Goal: Task Accomplishment & Management: Complete application form

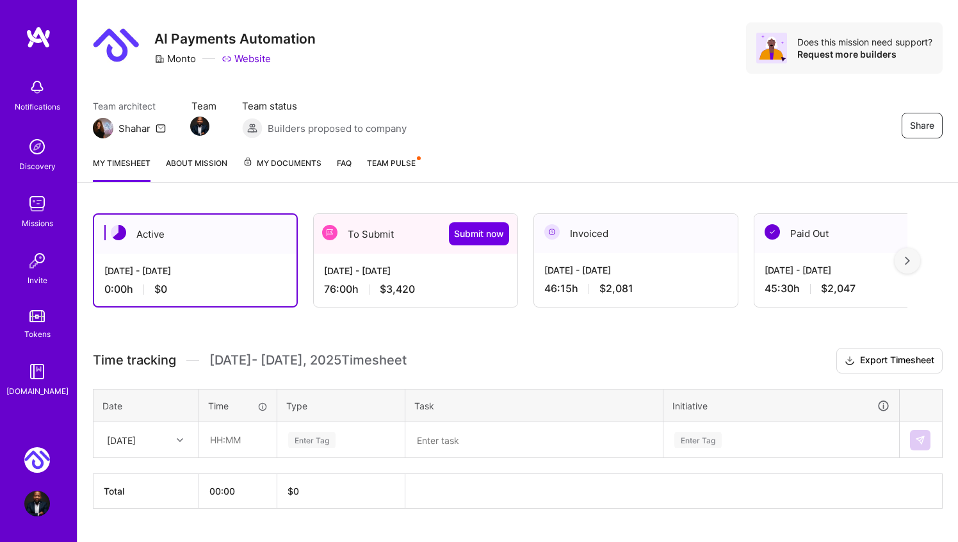
scroll to position [51, 0]
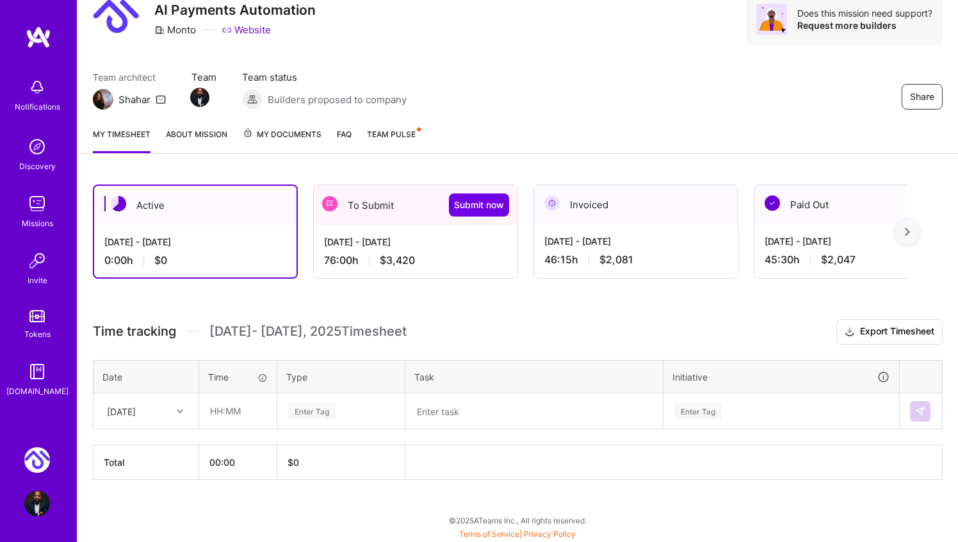
click at [373, 205] on div "To Submit Submit now" at bounding box center [416, 205] width 204 height 40
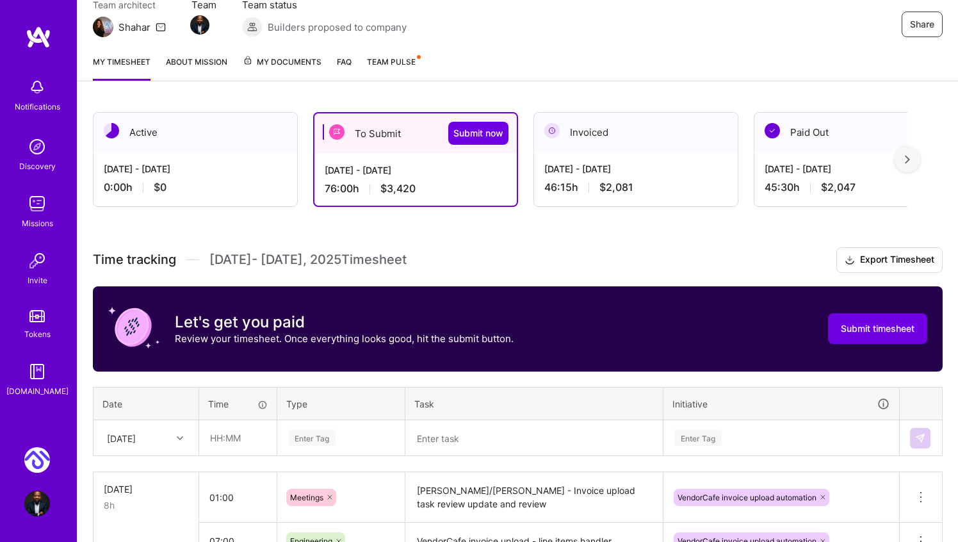
scroll to position [0, 0]
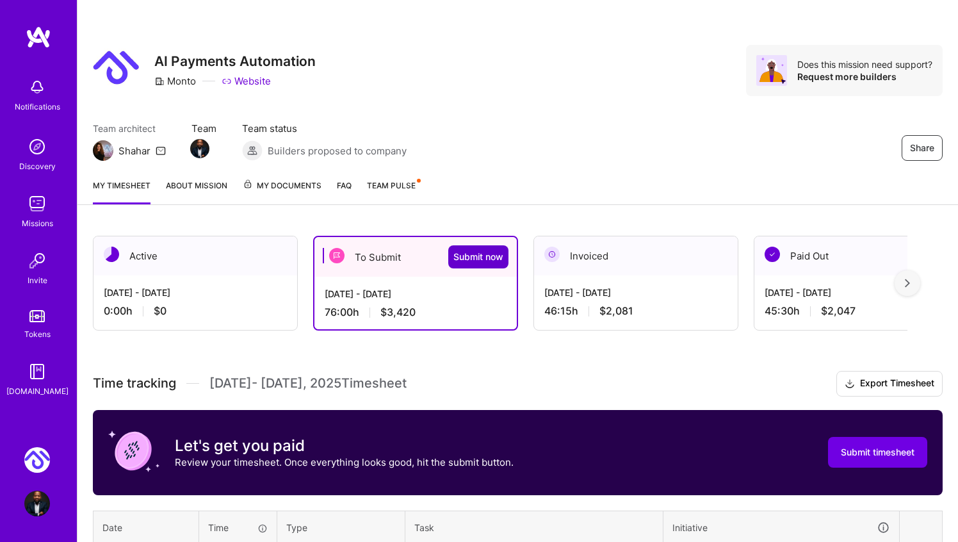
click at [470, 256] on span "Submit now" at bounding box center [478, 256] width 50 height 13
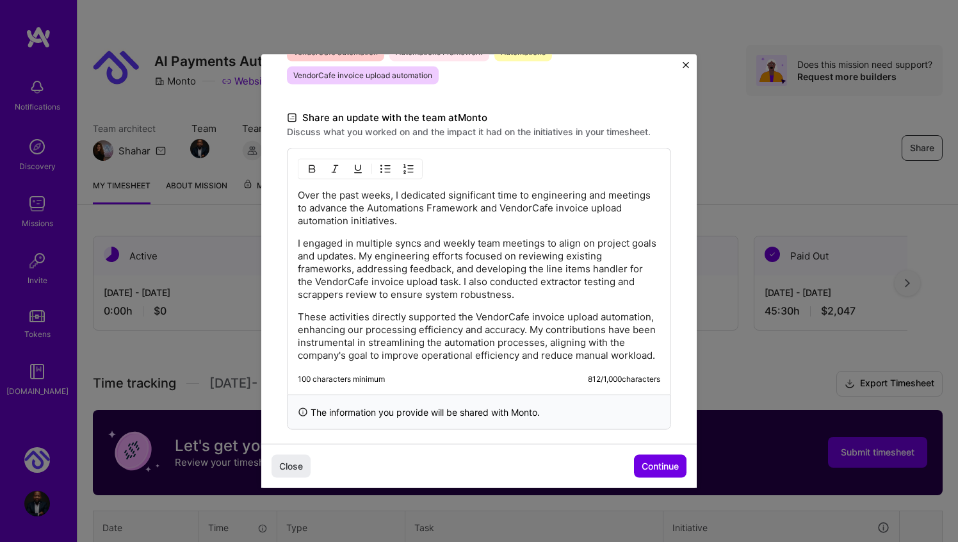
scroll to position [378, 0]
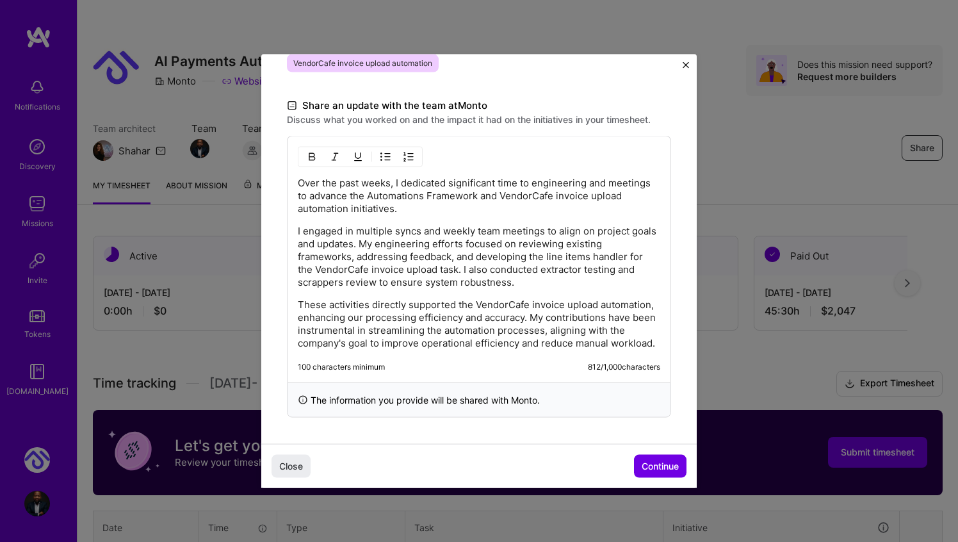
click at [685, 63] on img "Close" at bounding box center [686, 65] width 6 height 6
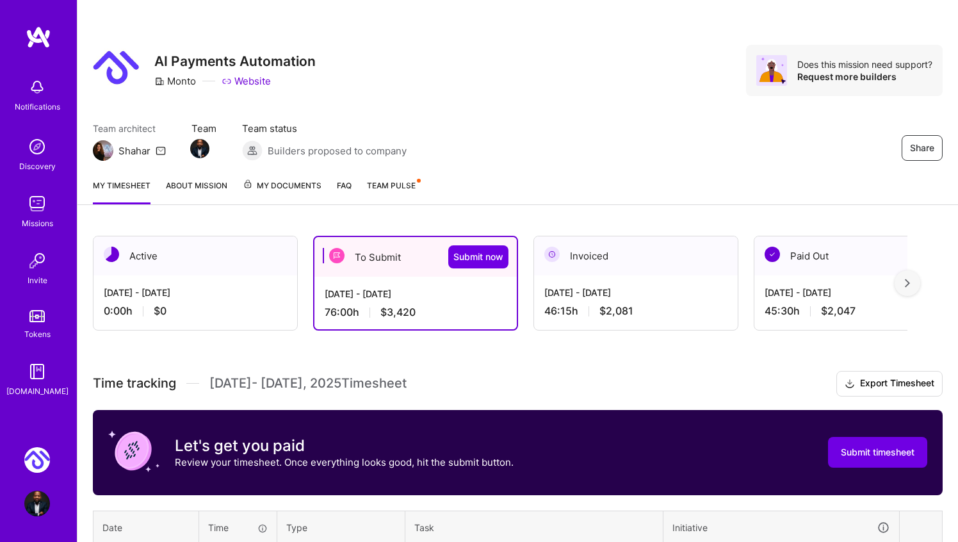
click at [651, 286] on div "[DATE] - [DATE]" at bounding box center [635, 292] width 183 height 13
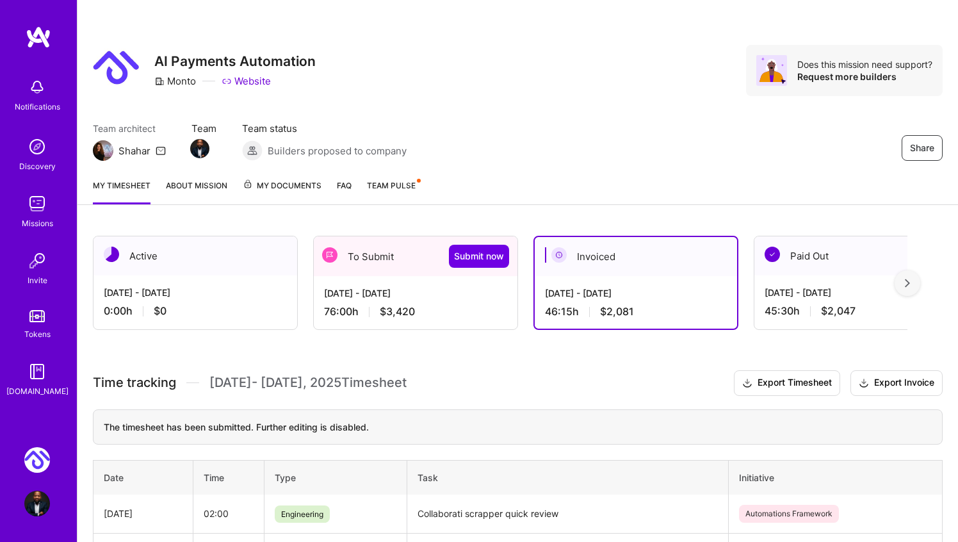
click at [469, 284] on div "Sep 1 - Sep 15, 2025 76:00 h $3,420" at bounding box center [416, 302] width 204 height 53
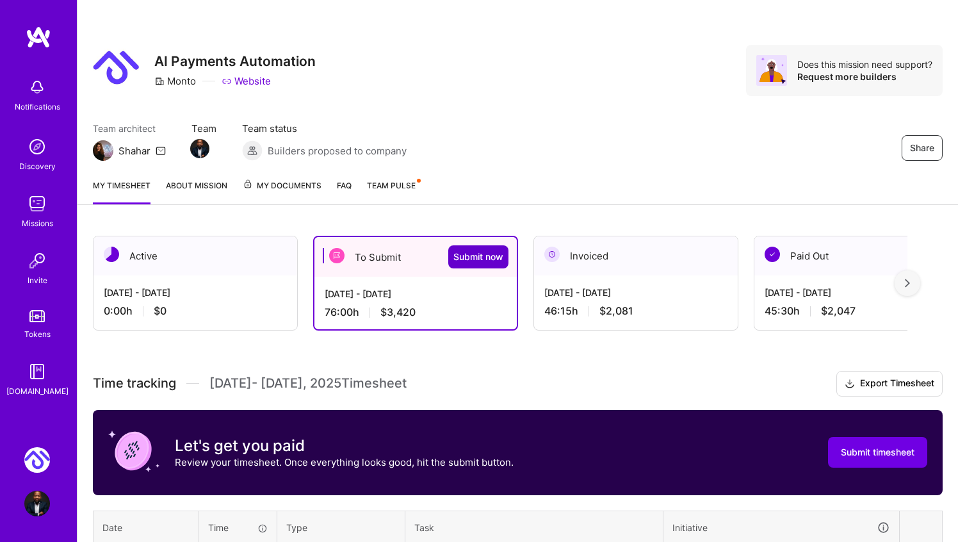
click at [492, 247] on button "Submit now" at bounding box center [478, 256] width 60 height 23
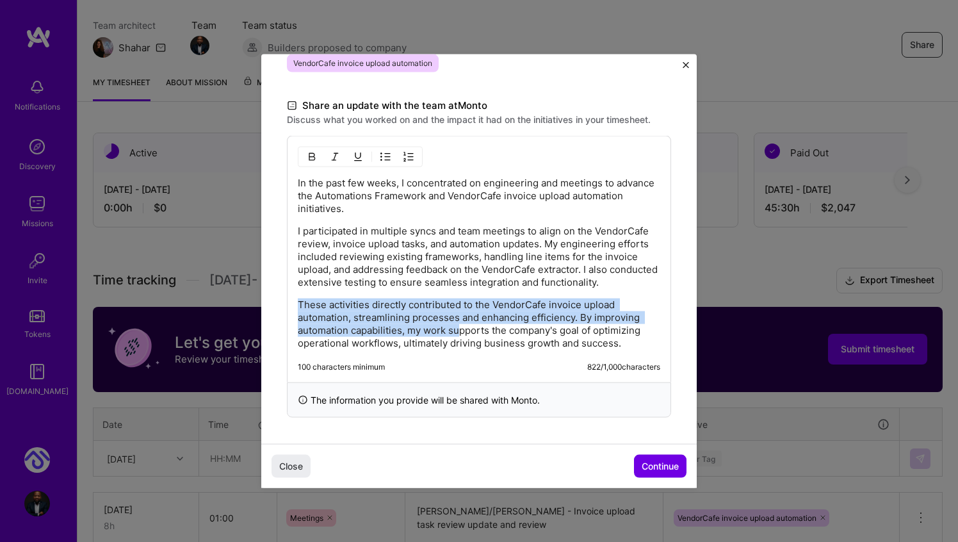
drag, startPoint x: 300, startPoint y: 298, endPoint x: 471, endPoint y: 327, distance: 174.0
click at [470, 327] on p "These activities directly contributed to the VendorCafe invoice upload automati…" at bounding box center [479, 323] width 362 height 51
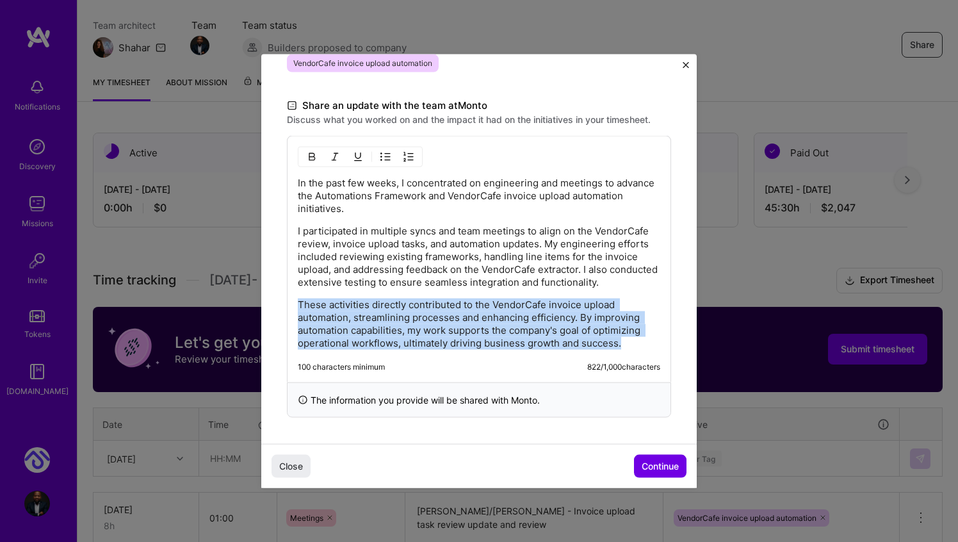
drag, startPoint x: 624, startPoint y: 342, endPoint x: 283, endPoint y: 298, distance: 343.4
click at [283, 298] on div "Demo day Take a moment to reflect on what you've built over the last two weeks …" at bounding box center [478, 59] width 435 height 767
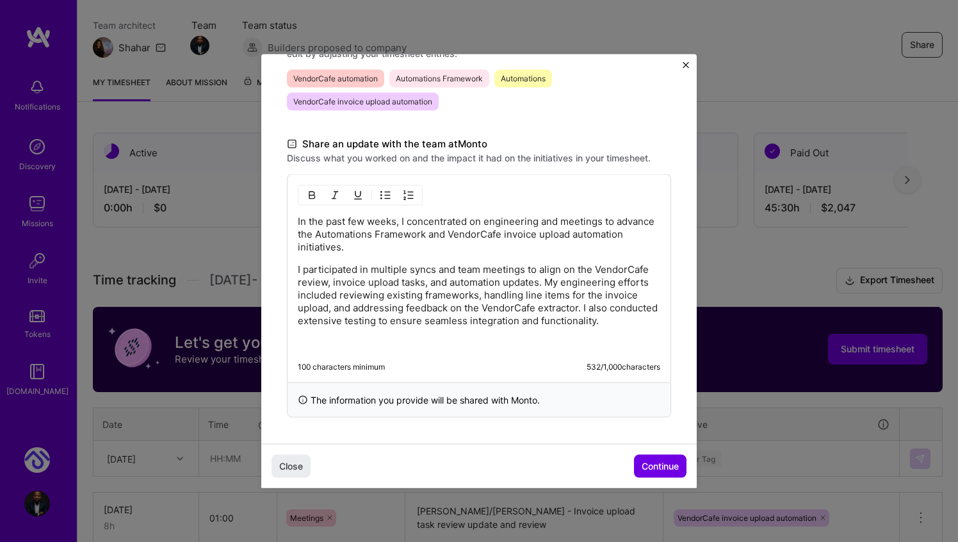
scroll to position [318, 0]
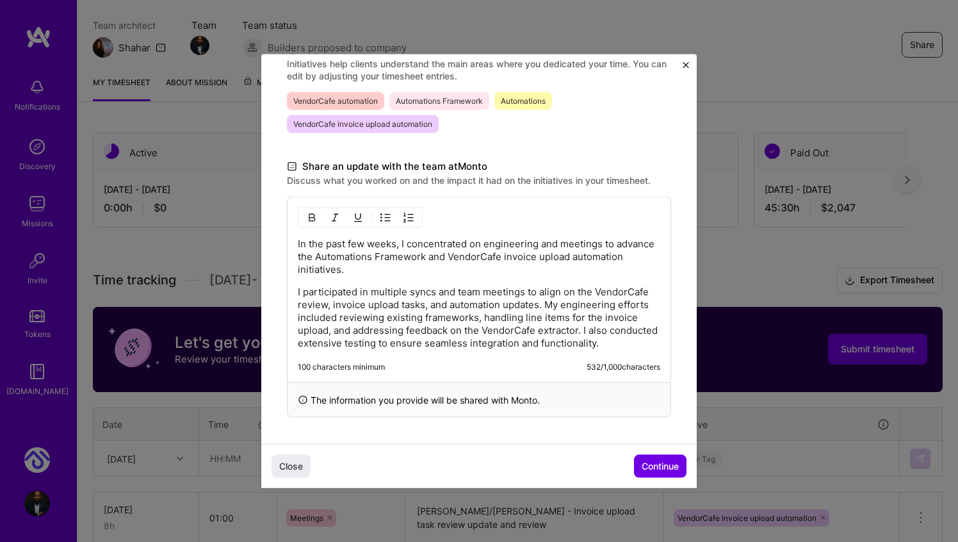
click at [546, 303] on p "I participated in multiple syncs and team meetings to align on the VendorCafe r…" at bounding box center [479, 318] width 362 height 64
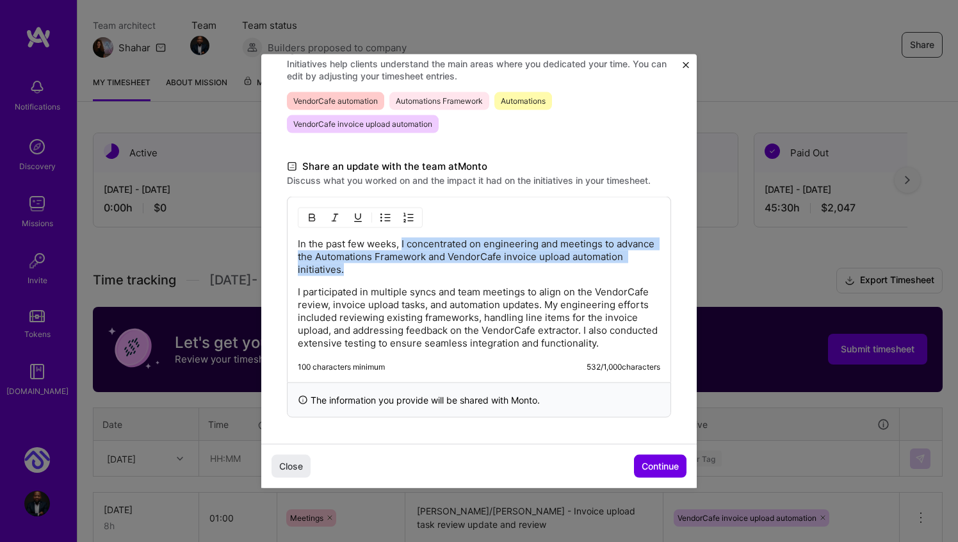
drag, startPoint x: 402, startPoint y: 244, endPoint x: 420, endPoint y: 265, distance: 27.7
click at [421, 265] on p "In the past few weeks, I concentrated on engineering and meetings to advance th…" at bounding box center [479, 257] width 362 height 38
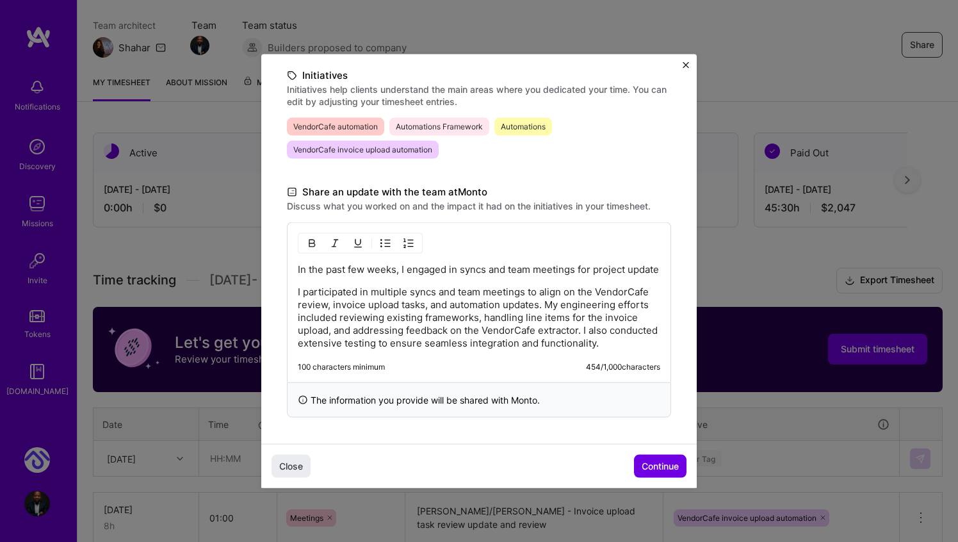
scroll to position [305, 0]
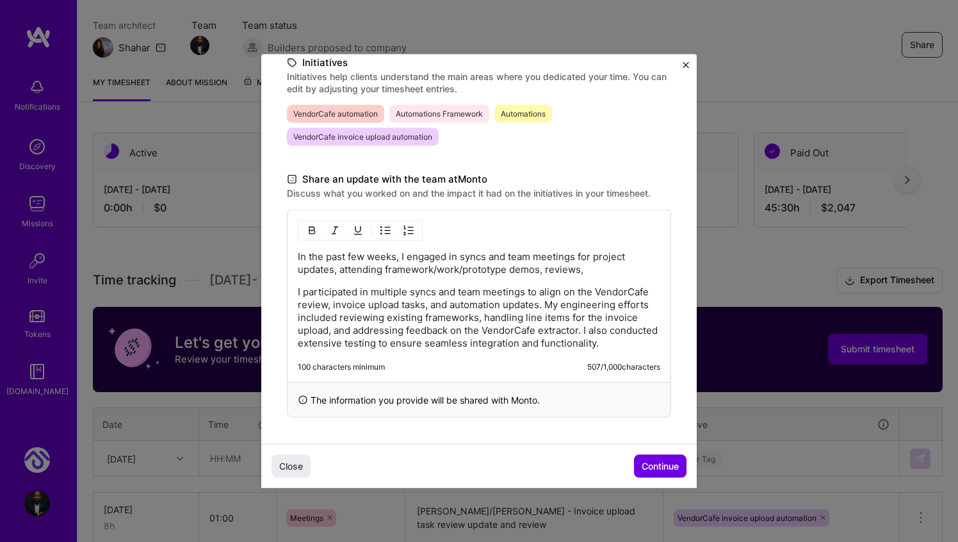
click at [399, 252] on p "In the past few weeks, I engaged in syncs and team meetings for project updates…" at bounding box center [479, 263] width 362 height 26
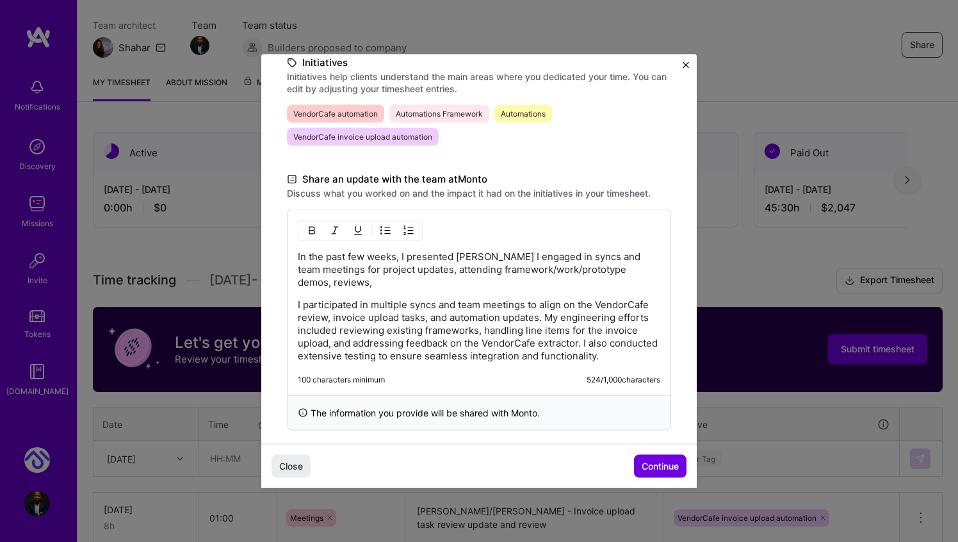
scroll to position [318, 0]
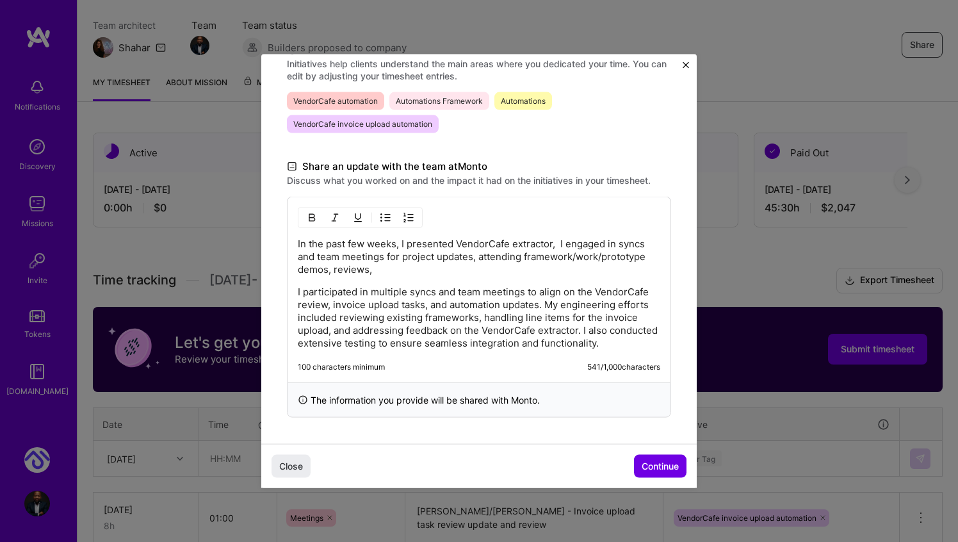
click at [432, 239] on p "In the past few weeks, I presented VendorCafe extractor, I engaged in syncs and…" at bounding box center [479, 257] width 362 height 38
click at [660, 245] on p "In the past few weeks, I worked on improvements on the VendorCafe extractor, I …" at bounding box center [479, 257] width 362 height 38
click at [420, 241] on p "In the past few weeks, I worked on improvements on the VendorCafe extractor, I …" at bounding box center [479, 257] width 362 height 38
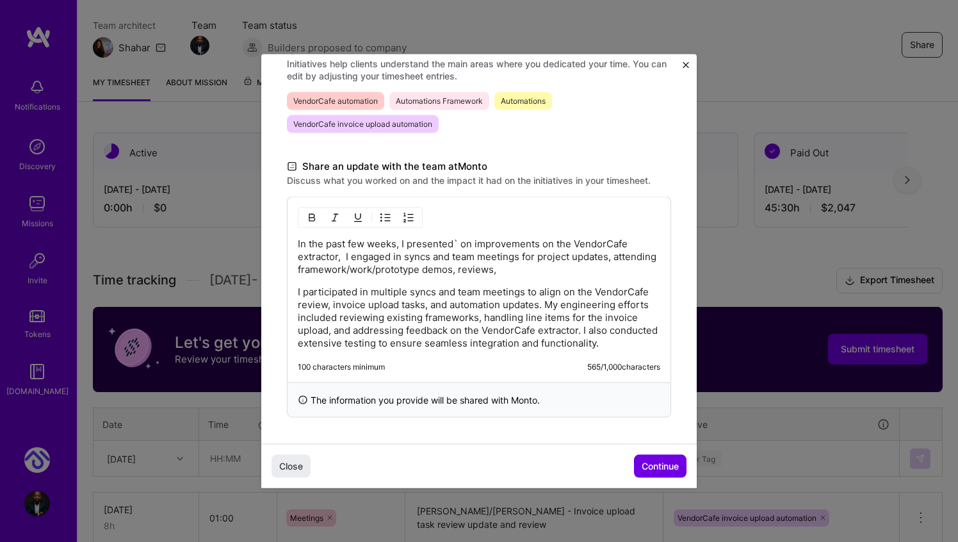
click at [574, 240] on p "In the past few weeks, I presented` on improvements on the VendorCafe extractor…" at bounding box center [479, 257] width 362 height 38
drag, startPoint x: 577, startPoint y: 239, endPoint x: 410, endPoint y: 242, distance: 167.2
click at [410, 242] on p "In the past few weeks, I presented` on improvements on the `VendorCafe extracto…" at bounding box center [479, 257] width 362 height 38
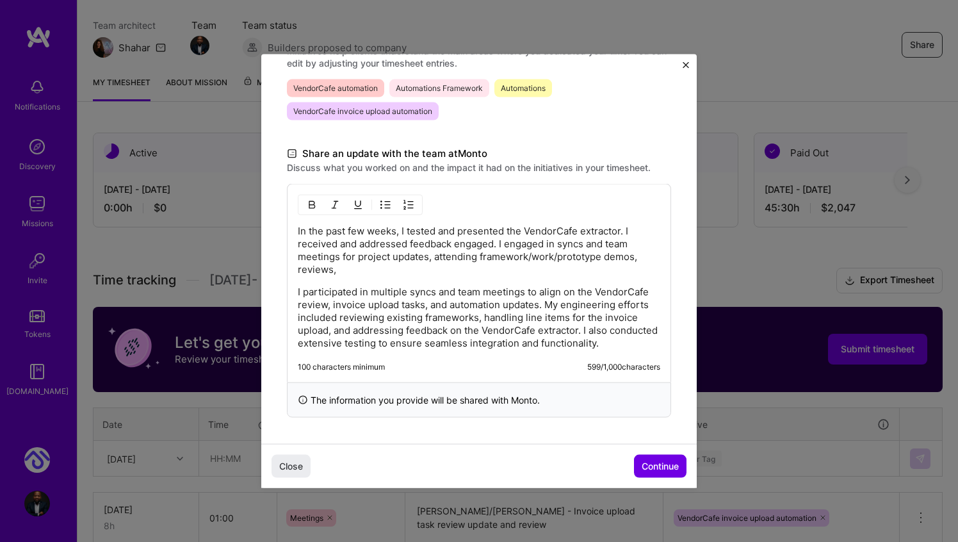
click at [501, 240] on p "In the past few weeks, I tested and presented the VendorCafe extractor. I recei…" at bounding box center [479, 250] width 362 height 51
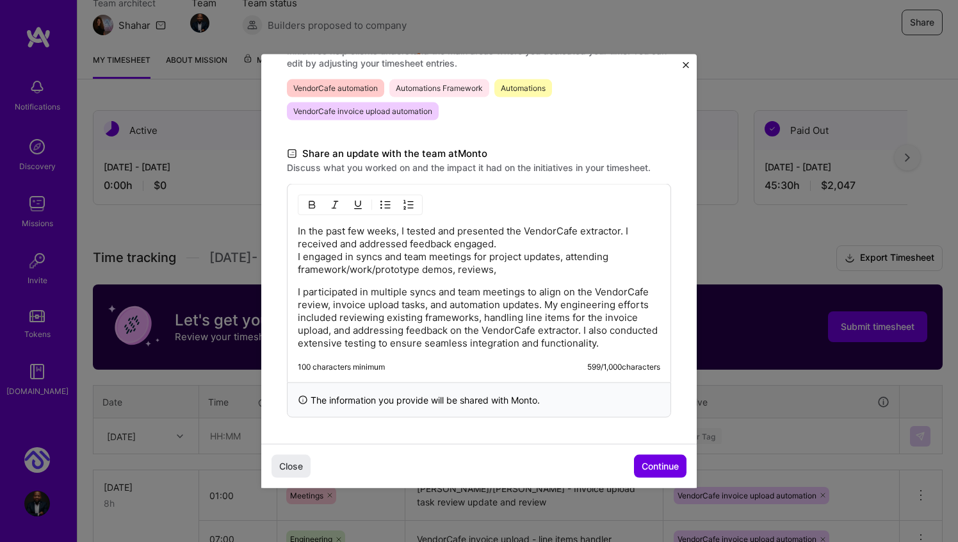
click at [473, 242] on p "In the past few weeks, I tested and presented the VendorCafe extractor. I recei…" at bounding box center [479, 250] width 362 height 51
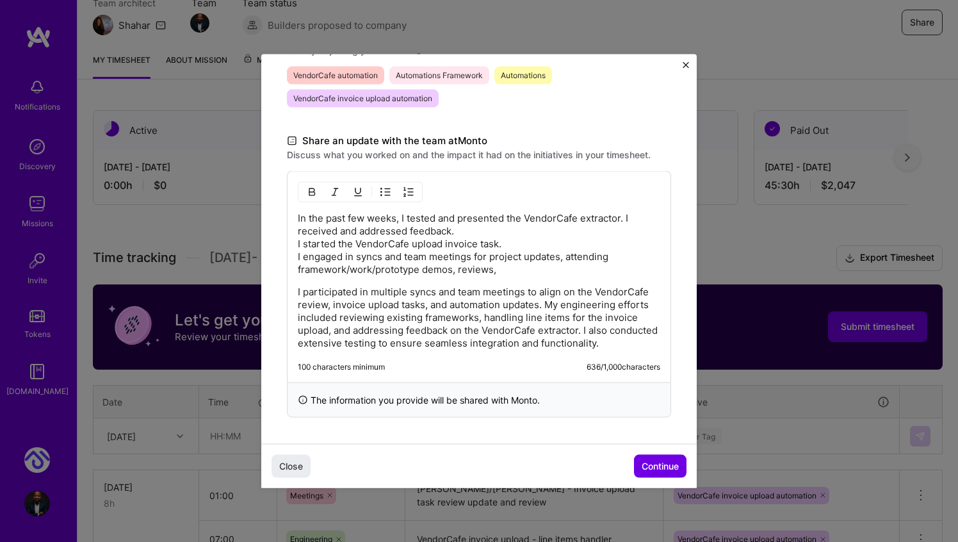
click at [343, 245] on p "In the past few weeks, I tested and presented the VendorCafe extractor. I recei…" at bounding box center [479, 244] width 362 height 64
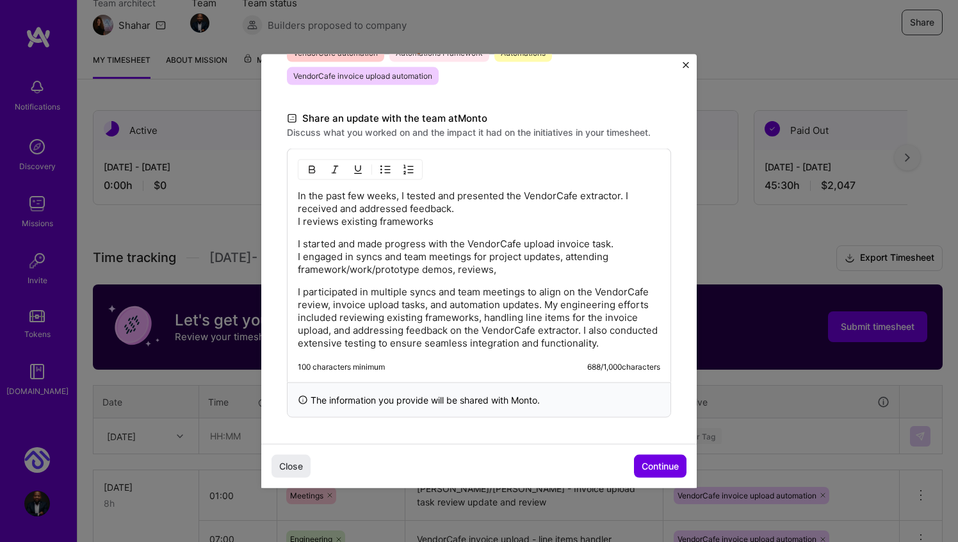
scroll to position [378, 0]
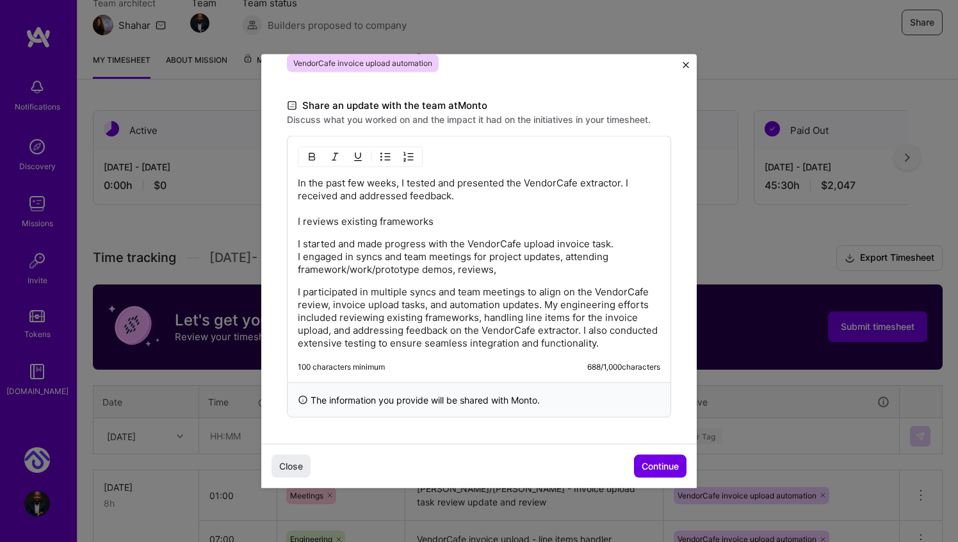
click at [334, 223] on p "In the past few weeks, I tested and presented the VendorCafe extractor. I recei…" at bounding box center [479, 202] width 362 height 51
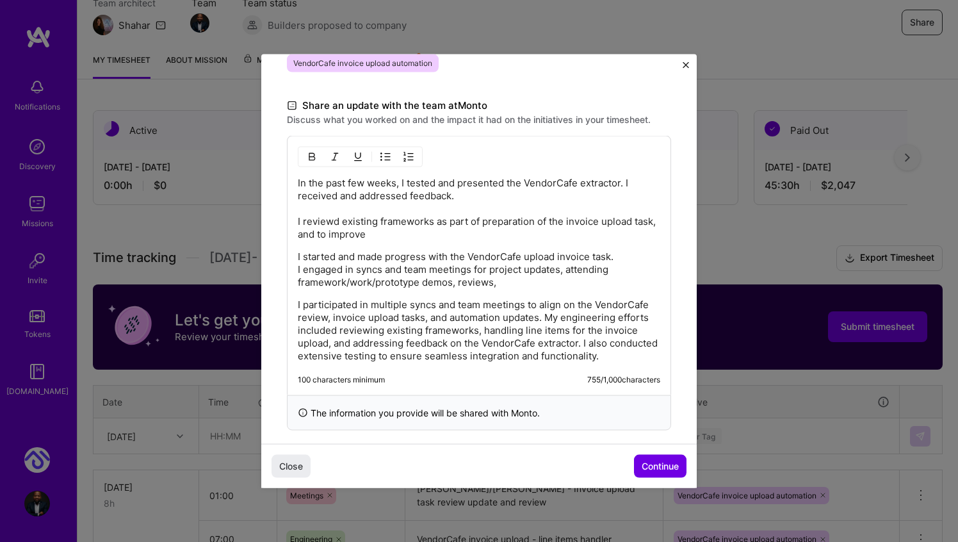
click at [331, 224] on p "In the past few weeks, I tested and presented the VendorCafe extractor. I recei…" at bounding box center [479, 209] width 362 height 64
click at [392, 234] on p "In the past few weeks, I tested and presented the VendorCafe extractor. I recei…" at bounding box center [479, 209] width 362 height 64
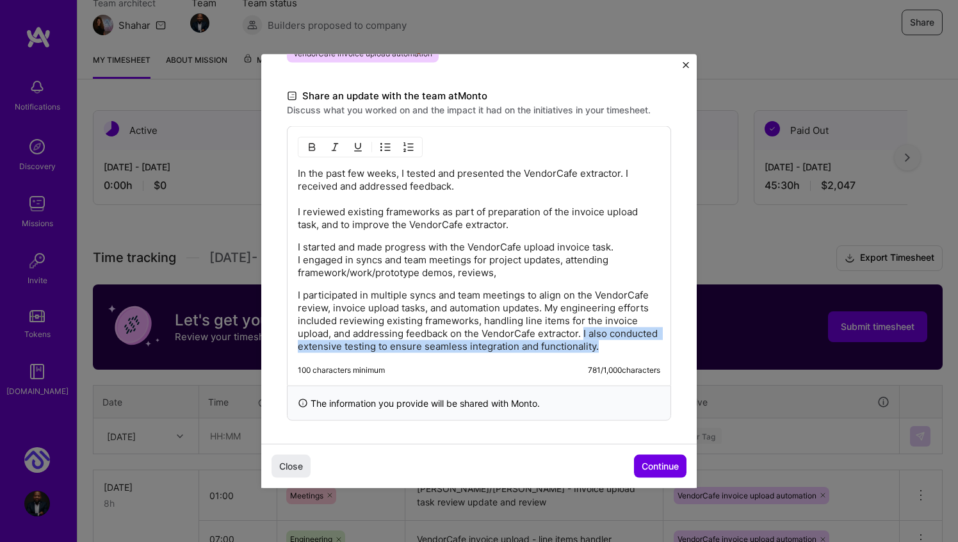
drag, startPoint x: 585, startPoint y: 332, endPoint x: 649, endPoint y: 351, distance: 67.3
click at [649, 351] on p "I participated in multiple syncs and team meetings to align on the VendorCafe r…" at bounding box center [479, 321] width 362 height 64
copy p "I also conducted extensive testing to ensure seamless integration and functiona…"
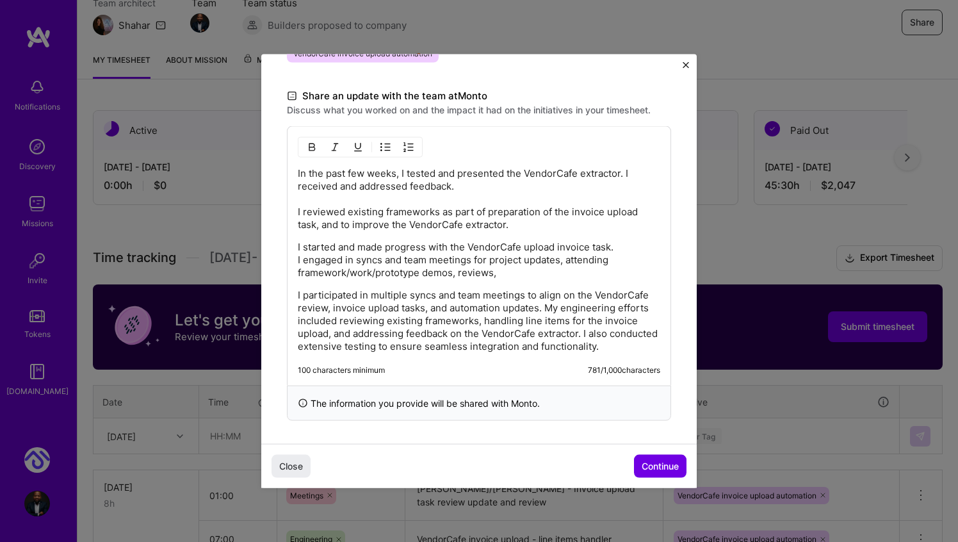
click at [512, 185] on p "In the past few weeks, I tested and presented the VendorCafe extractor. I recei…" at bounding box center [479, 199] width 362 height 64
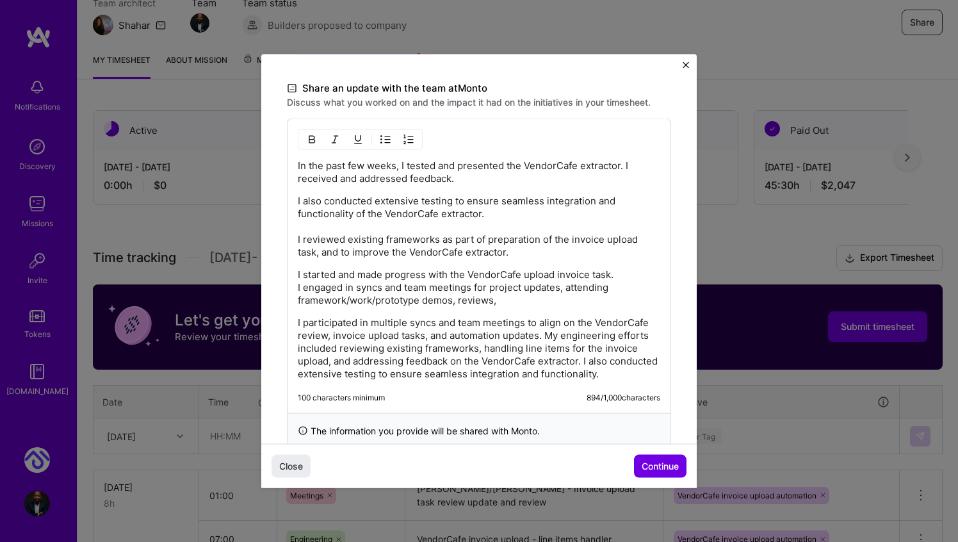
scroll to position [400, 0]
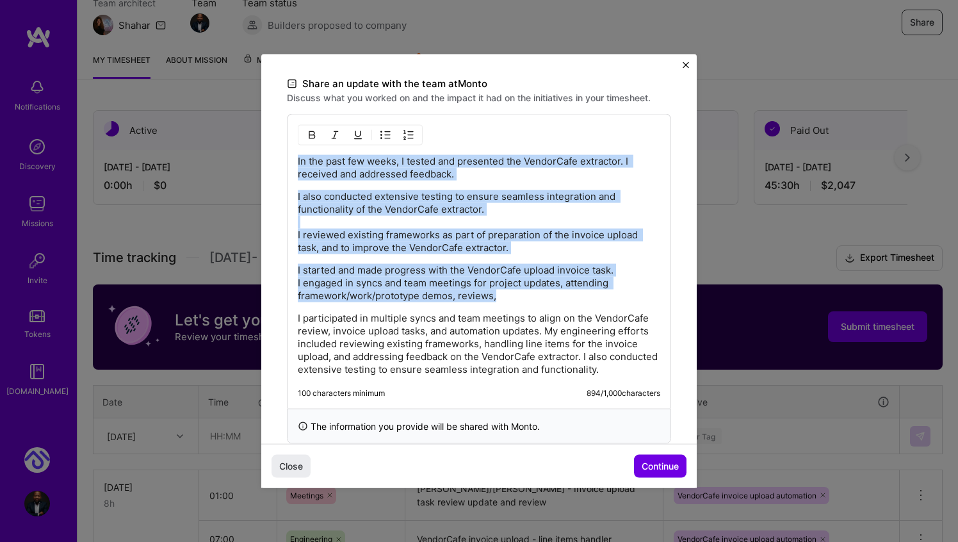
drag, startPoint x: 503, startPoint y: 295, endPoint x: 207, endPoint y: 124, distance: 341.7
click at [207, 124] on div "Demo day Take a moment to reflect on what you've built over the last two weeks …" at bounding box center [479, 271] width 958 height 542
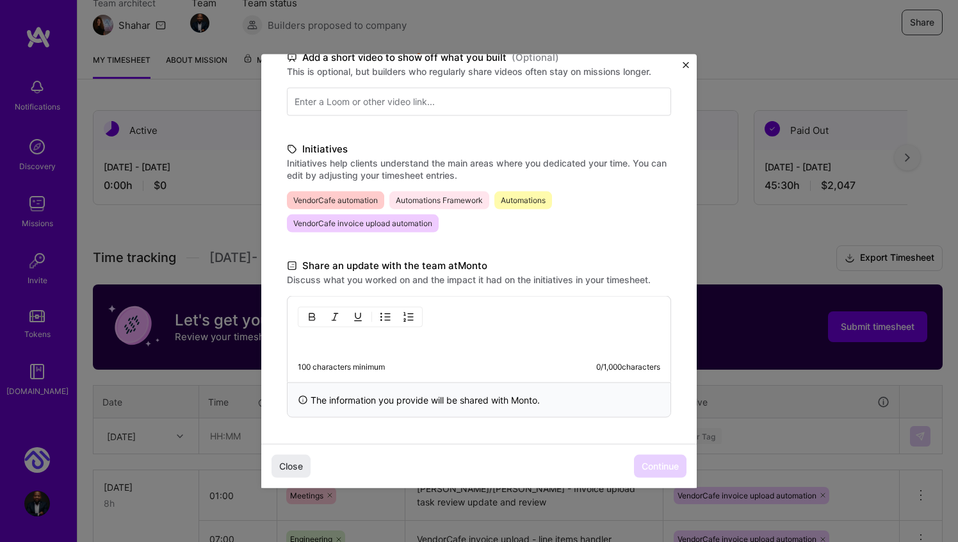
scroll to position [218, 0]
click at [779, 254] on div "Demo day Take a moment to reflect on what you've built over the last two weeks …" at bounding box center [479, 271] width 958 height 542
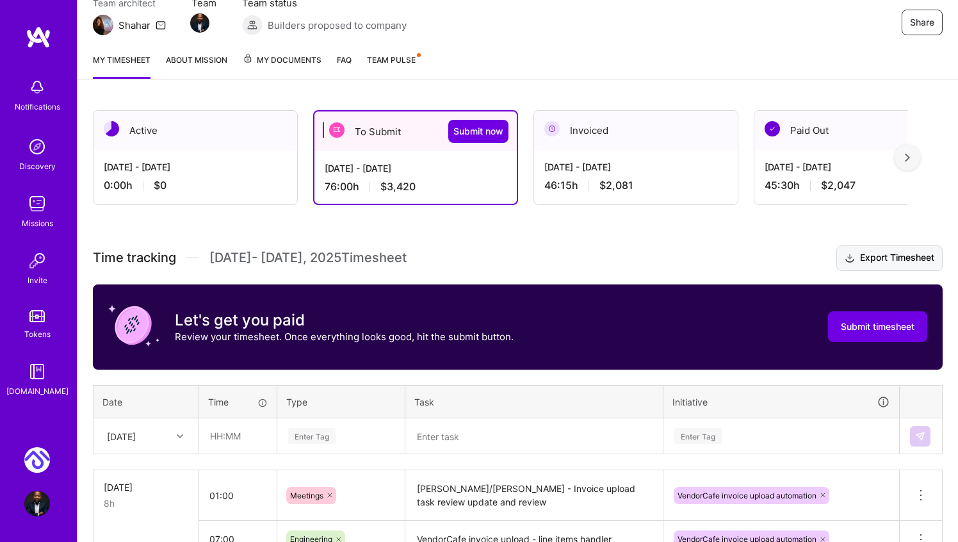
click at [891, 252] on button "Export Timesheet" at bounding box center [889, 258] width 106 height 26
click at [482, 127] on span "Submit now" at bounding box center [478, 131] width 50 height 13
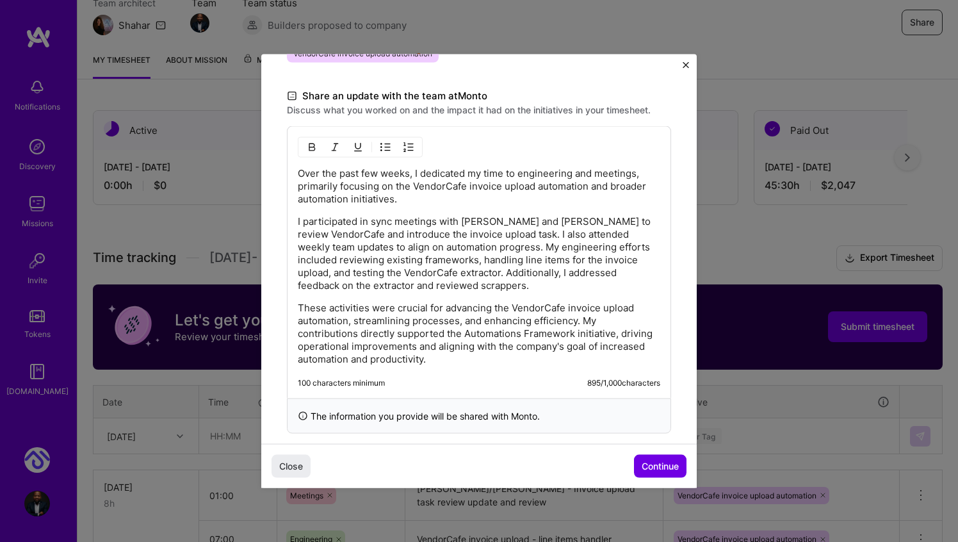
scroll to position [404, 0]
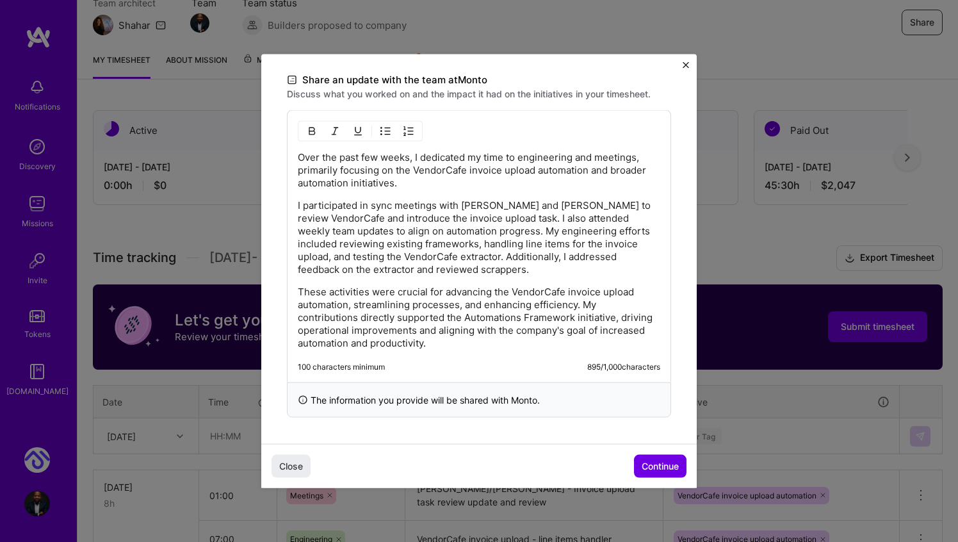
click at [359, 330] on p "These activities were crucial for advancing the VendorCafe invoice upload autom…" at bounding box center [479, 318] width 362 height 64
click at [405, 263] on p "I participated in sync meetings with Ibrahim and Leo to review VendorCafe and i…" at bounding box center [479, 237] width 362 height 77
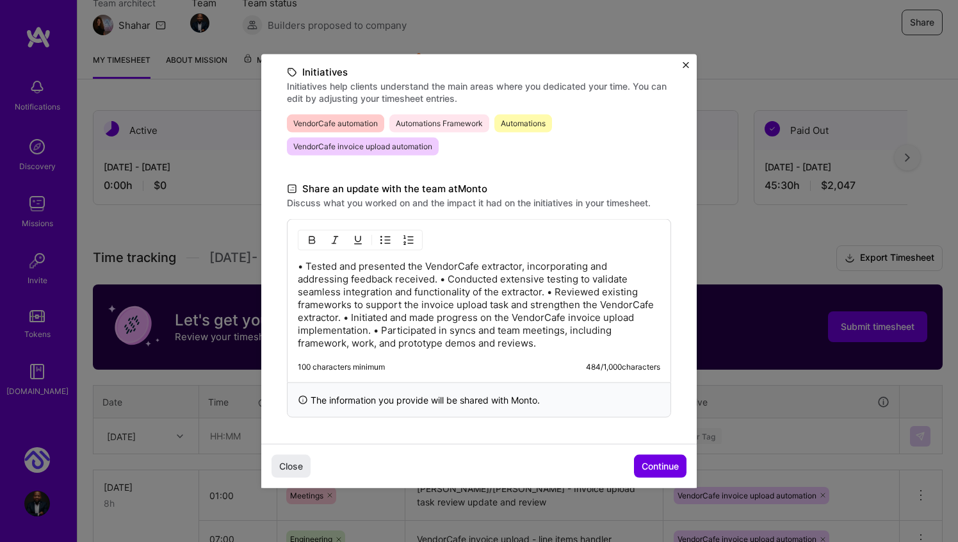
click at [305, 266] on p "• Tested and presented the VendorCafe extractor, incorporating and addressing f…" at bounding box center [479, 305] width 362 height 90
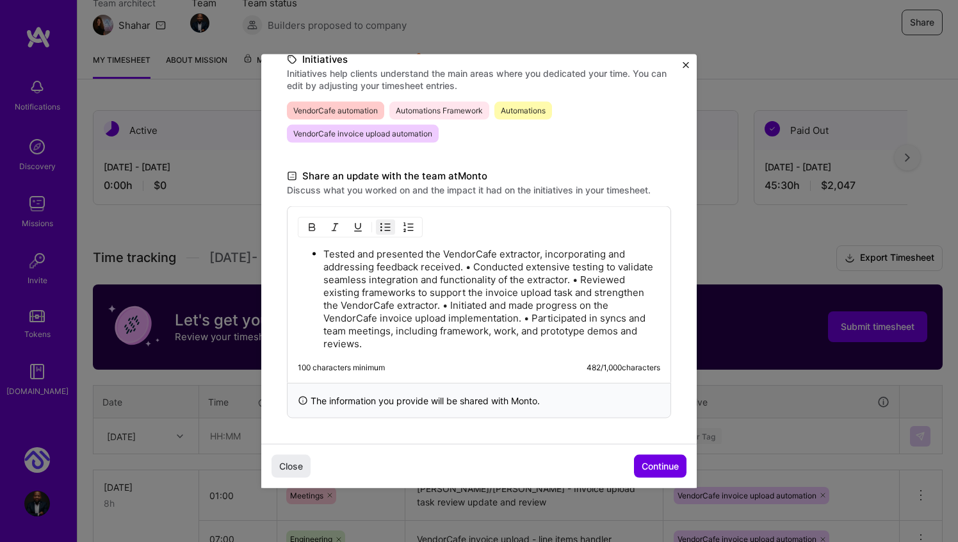
click at [473, 260] on p "Tested and presented the VendorCafe extractor, incorporating and addressing fee…" at bounding box center [491, 299] width 337 height 102
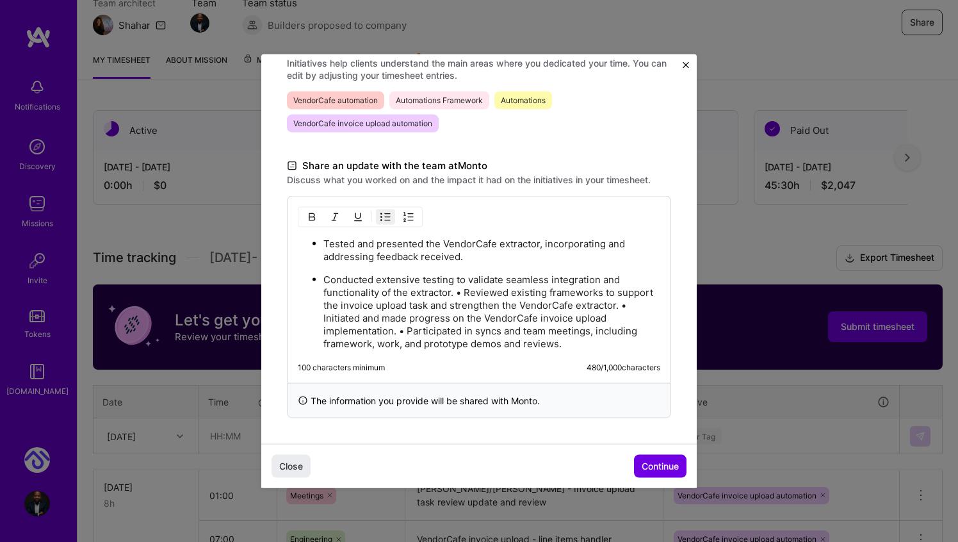
click at [458, 293] on p "Conducted extensive testing to validate seamless integration and functionality …" at bounding box center [491, 311] width 337 height 77
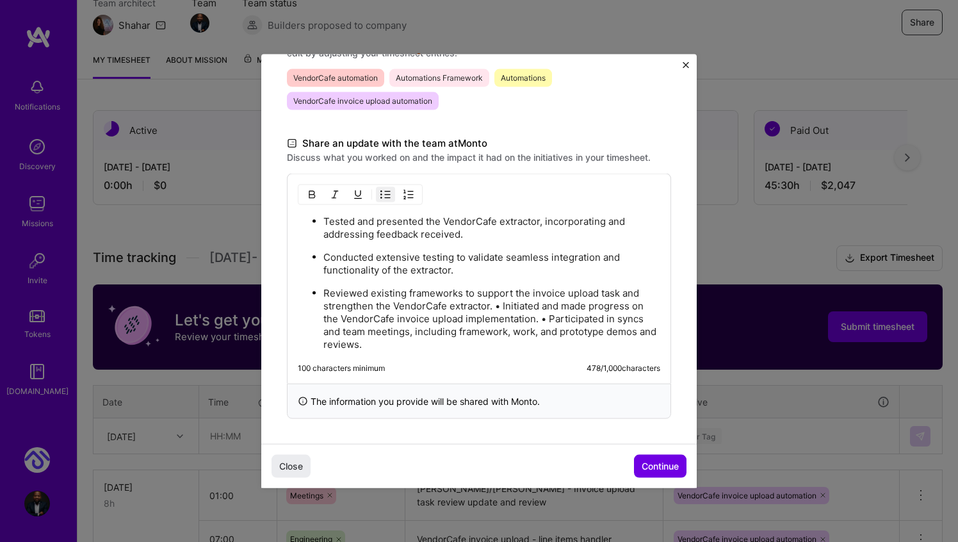
click at [502, 304] on p "Reviewed existing frameworks to support the invoice upload task and strengthen …" at bounding box center [491, 319] width 337 height 64
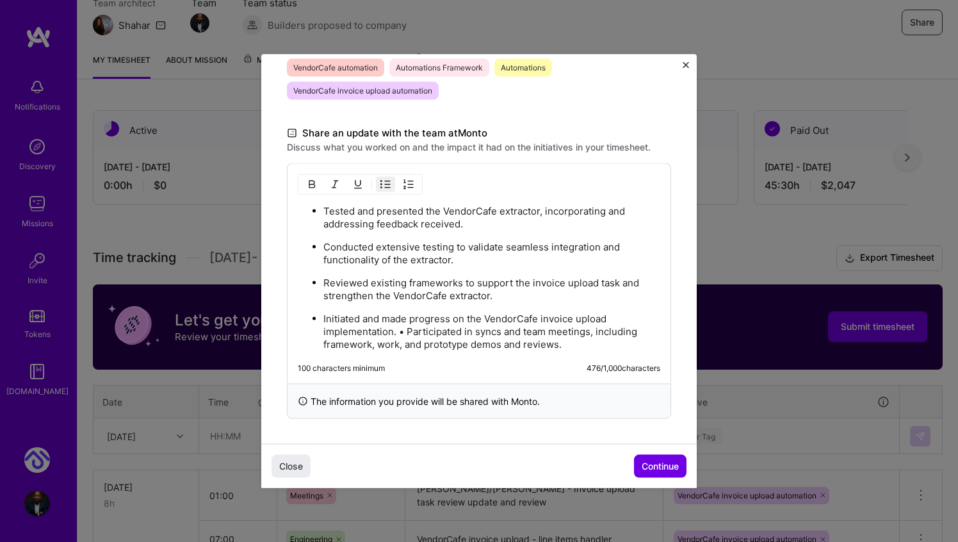
click at [407, 330] on p "Initiated and made progress on the VendorCafe invoice upload implementation. • …" at bounding box center [491, 331] width 337 height 38
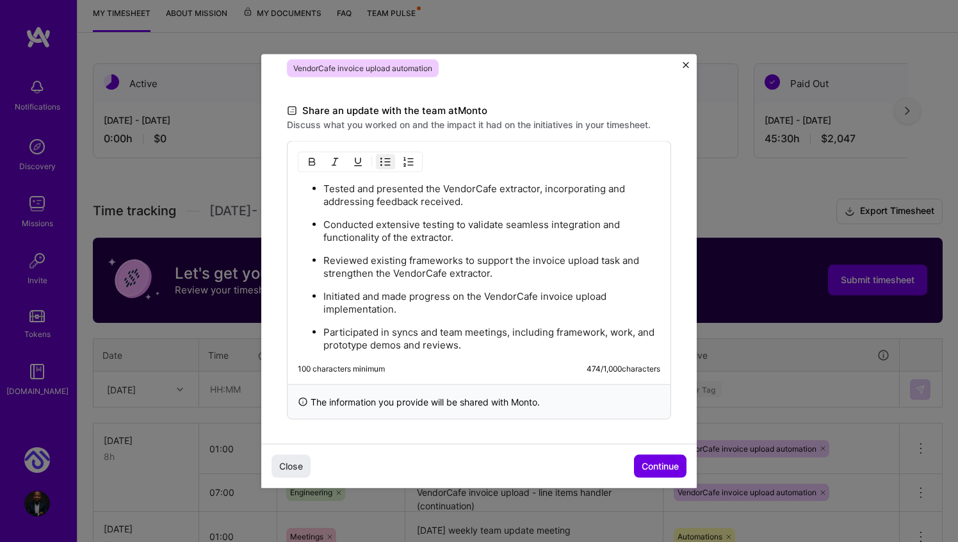
scroll to position [173, 0]
click at [409, 314] on ul "Tested and presented the VendorCafe extractor, incorporating and addressing fee…" at bounding box center [479, 267] width 362 height 170
click at [672, 464] on span "Continue" at bounding box center [660, 465] width 37 height 13
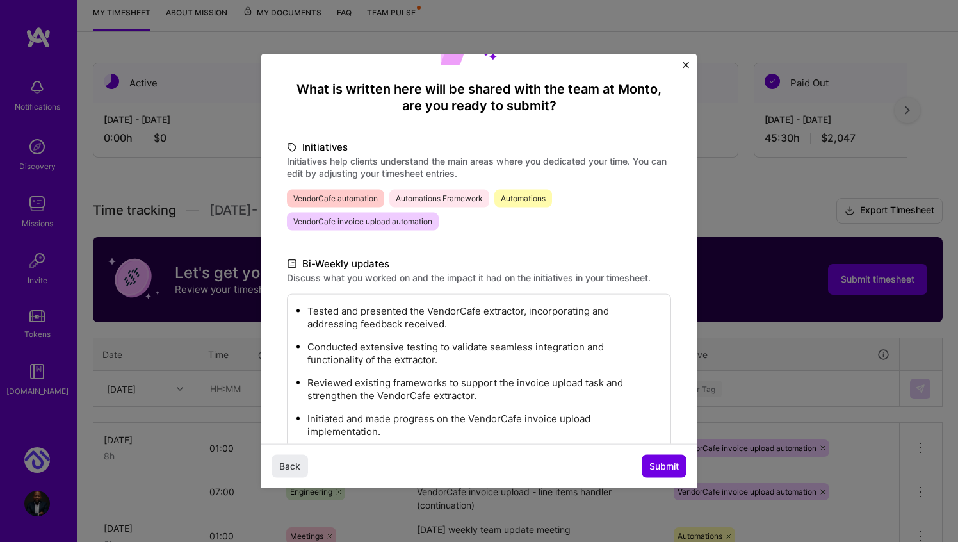
scroll to position [201, 0]
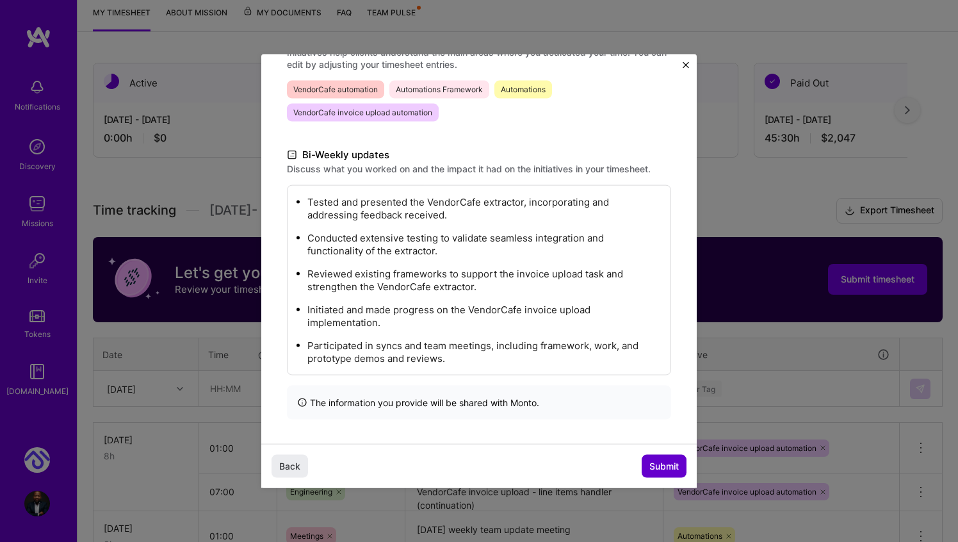
click at [662, 465] on span "Submit" at bounding box center [663, 465] width 29 height 13
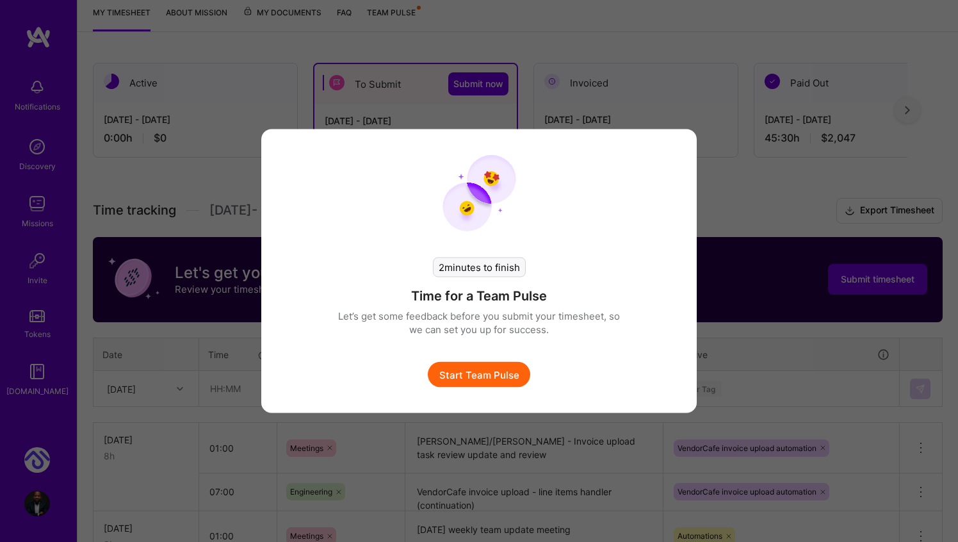
click at [777, 366] on div "2 minutes to finish Time for a Team Pulse Let’s get some feedback before you su…" at bounding box center [479, 271] width 958 height 542
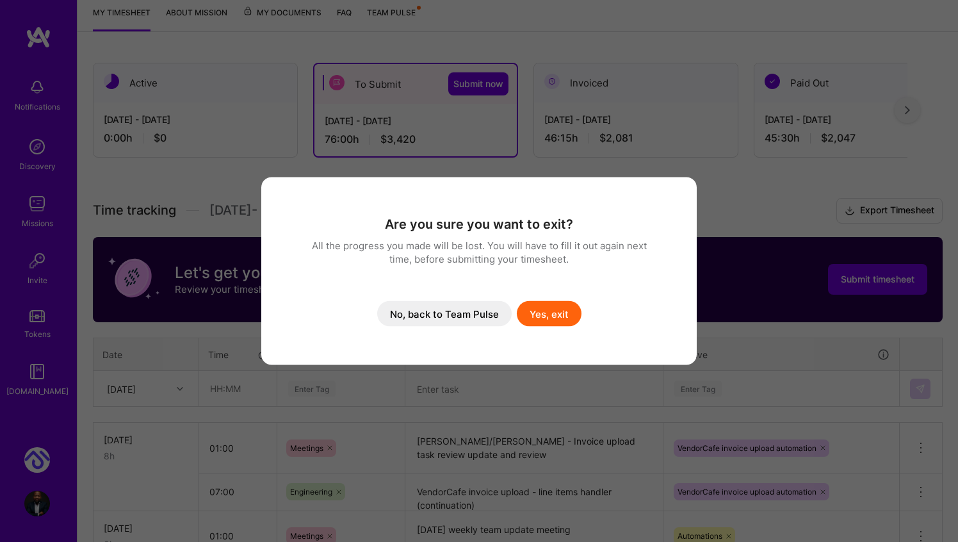
click at [460, 314] on button "No, back to Team Pulse" at bounding box center [444, 314] width 134 height 26
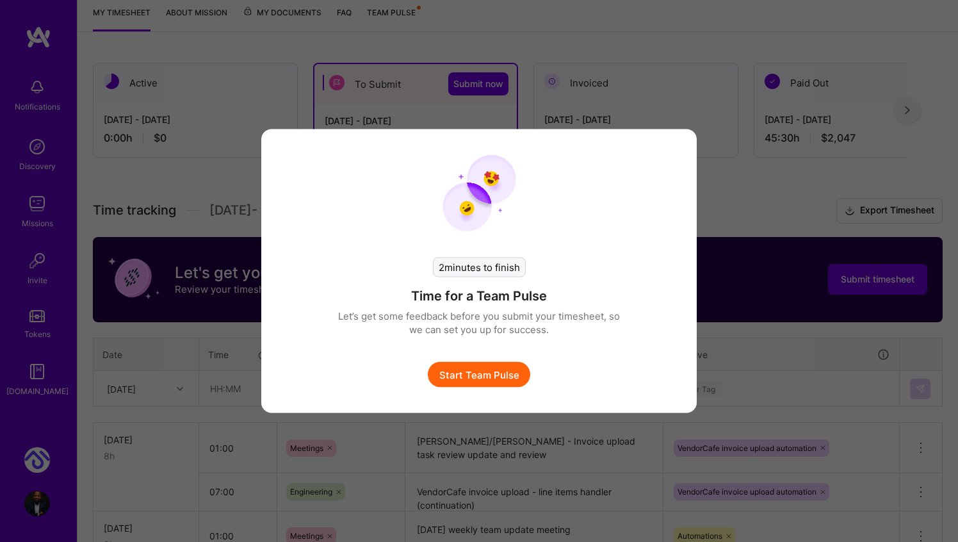
click at [826, 372] on div "2 minutes to finish Time for a Team Pulse Let’s get some feedback before you su…" at bounding box center [479, 271] width 958 height 542
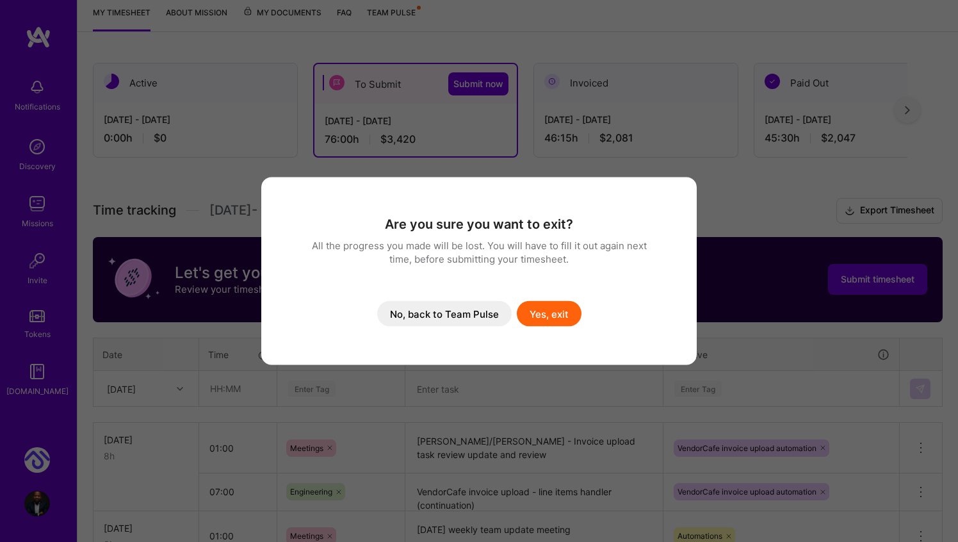
click at [554, 309] on button "Yes, exit" at bounding box center [549, 314] width 65 height 26
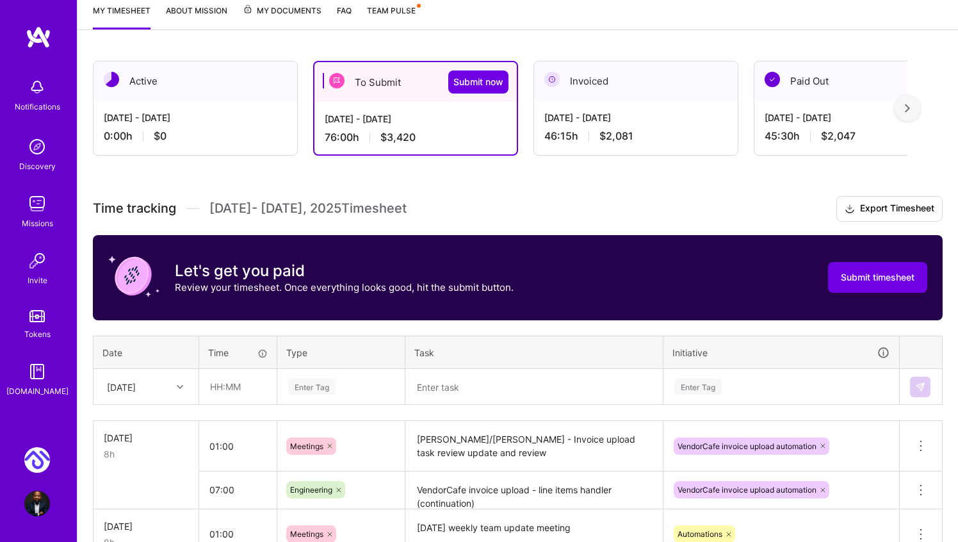
scroll to position [0, 0]
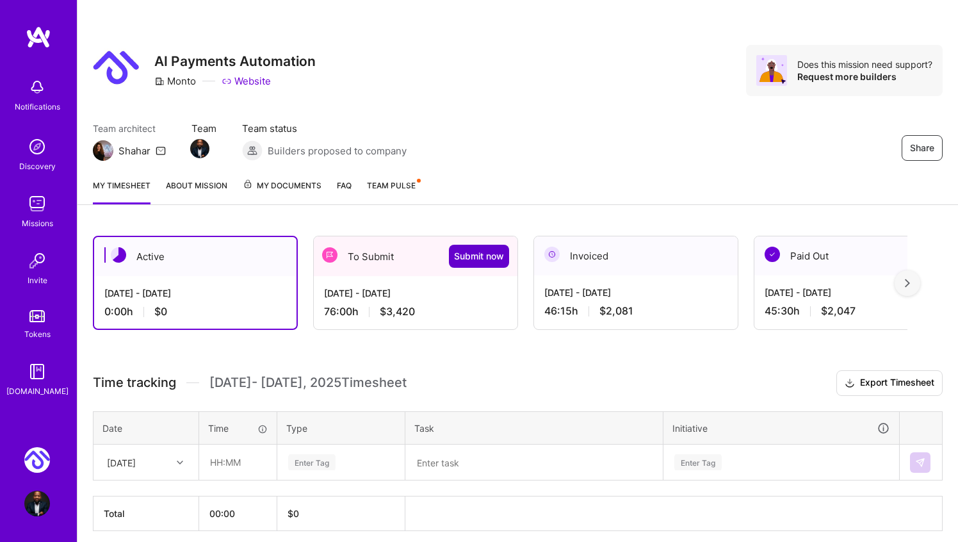
click at [478, 256] on span "Submit now" at bounding box center [479, 256] width 50 height 13
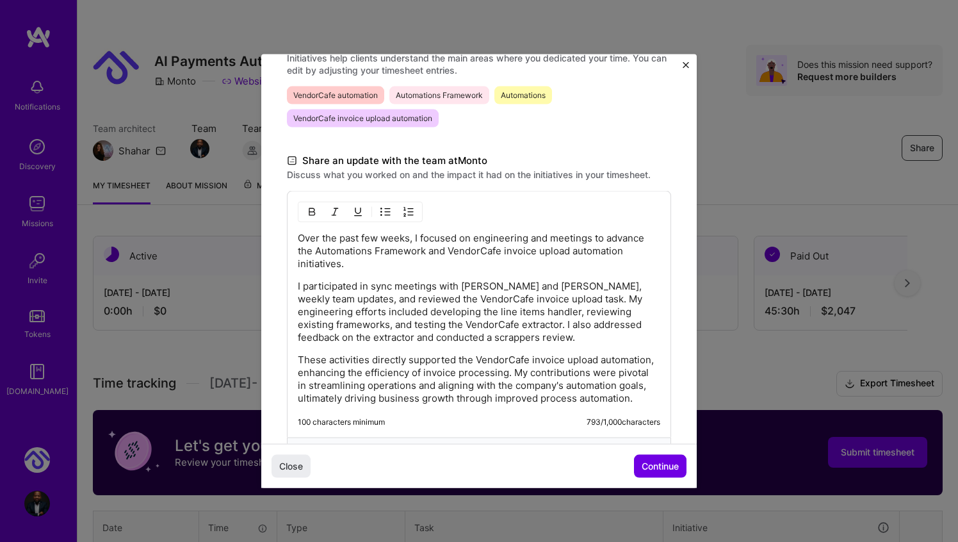
scroll to position [329, 0]
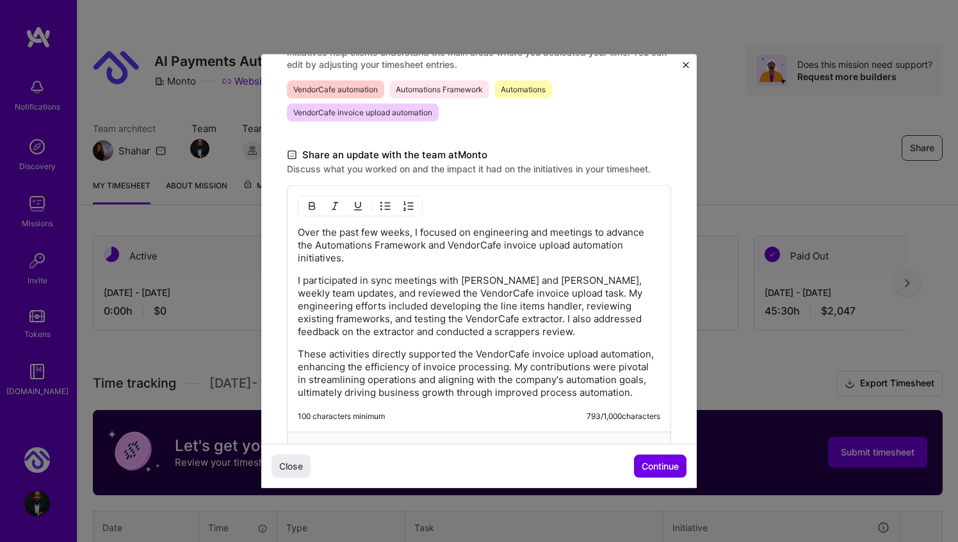
click at [491, 290] on p "I participated in sync meetings with [PERSON_NAME] and [PERSON_NAME], weekly te…" at bounding box center [479, 306] width 362 height 64
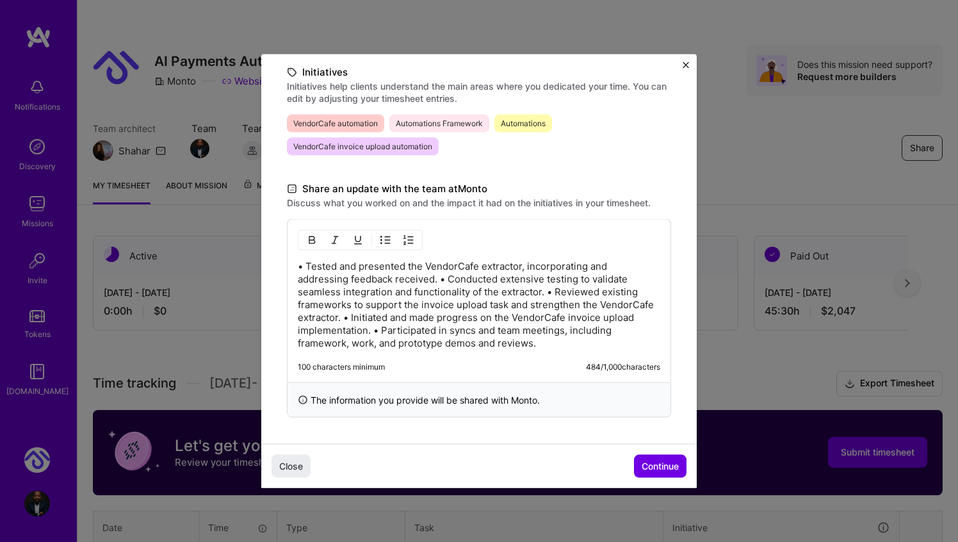
scroll to position [295, 0]
click at [453, 279] on p "• Tested and presented the VendorCafe extractor, incorporating and addressing f…" at bounding box center [479, 305] width 362 height 90
click at [309, 266] on p "• Tested and presented the VendorCafe extractor, incorporating and addressing f…" at bounding box center [479, 305] width 362 height 90
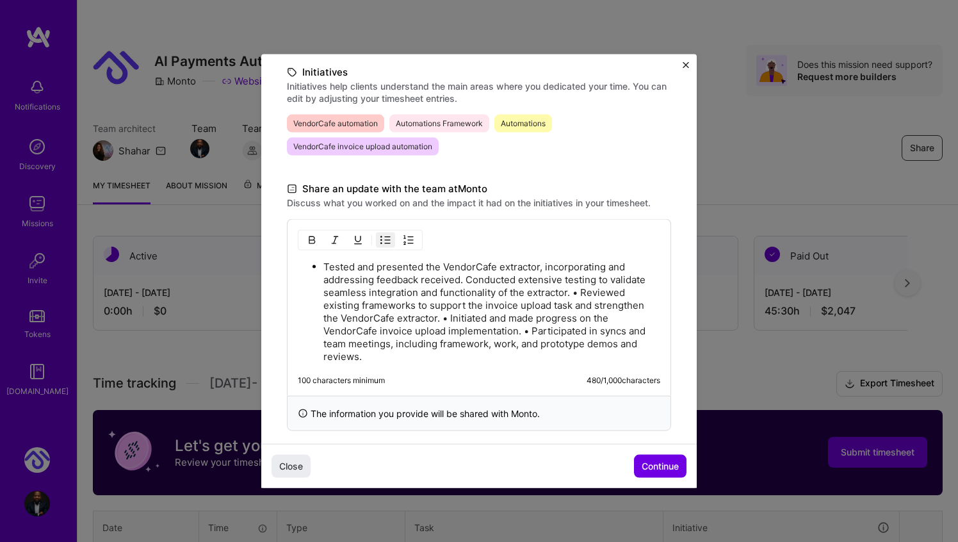
scroll to position [308, 0]
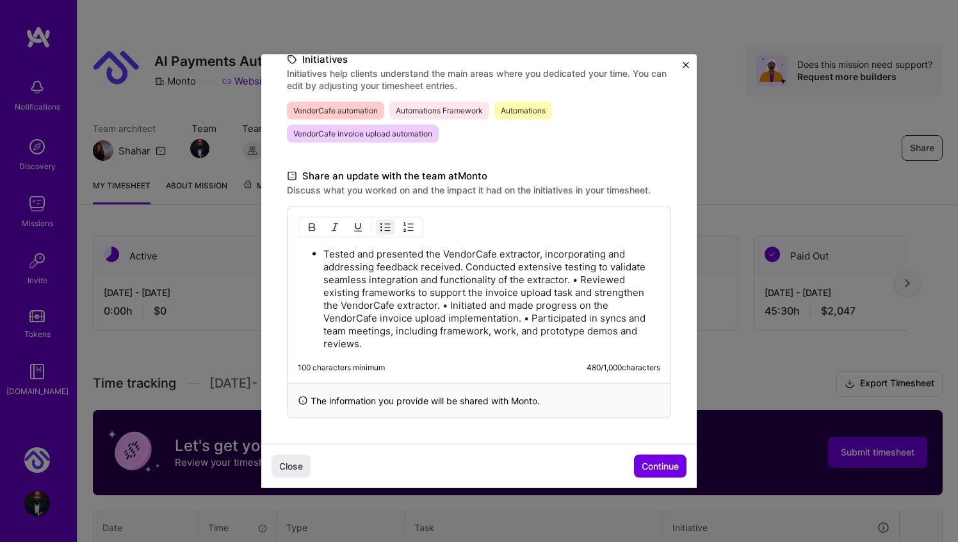
click at [581, 275] on p "Tested and presented the VendorCafe extractor, incorporating and addressing fee…" at bounding box center [491, 299] width 337 height 102
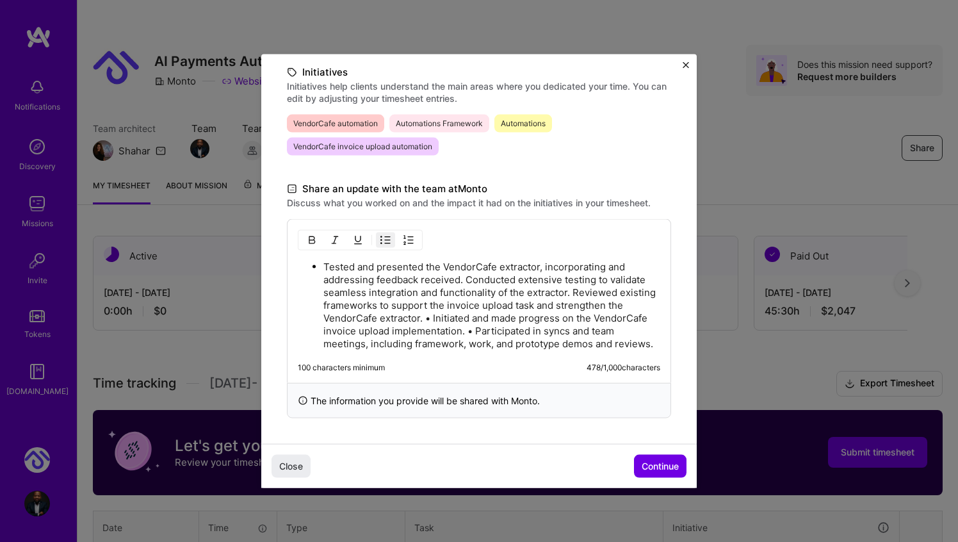
scroll to position [318, 0]
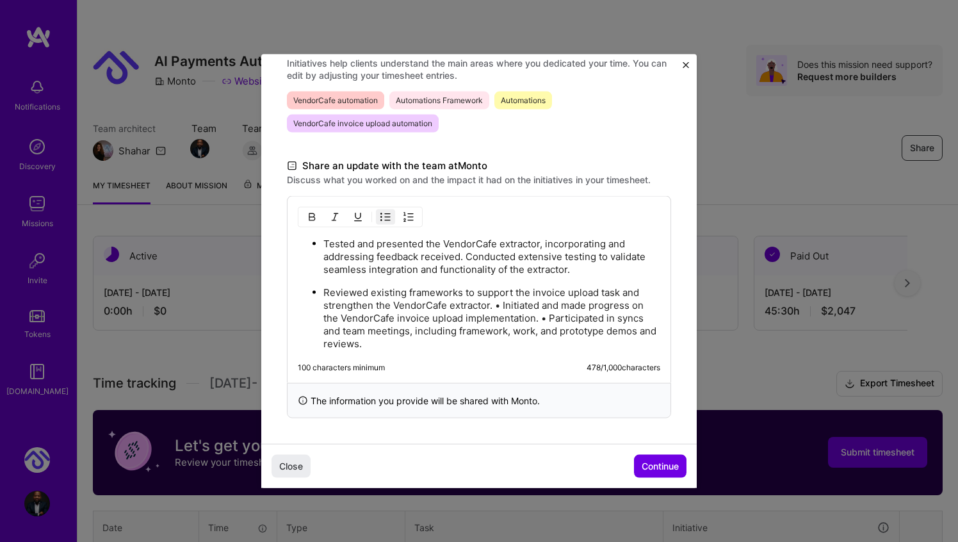
click at [504, 305] on p "Reviewed existing frameworks to support the invoice upload task and strengthen …" at bounding box center [491, 318] width 337 height 64
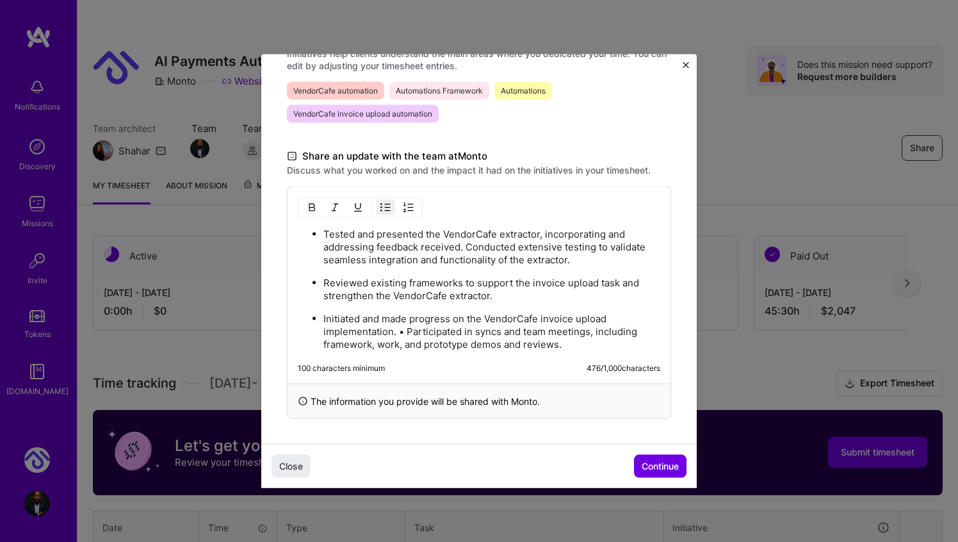
click at [408, 332] on p "Initiated and made progress on the VendorCafe invoice upload implementation. • …" at bounding box center [491, 331] width 337 height 38
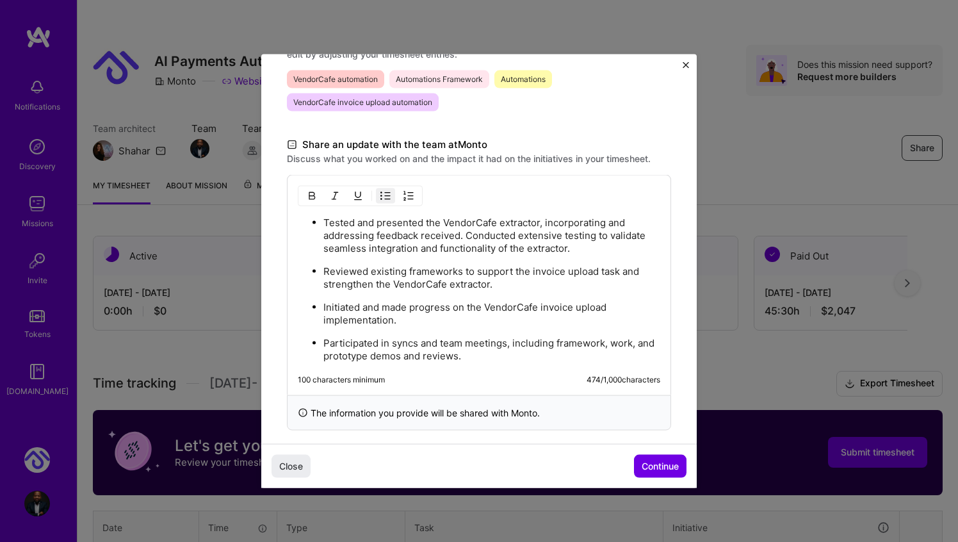
scroll to position [343, 0]
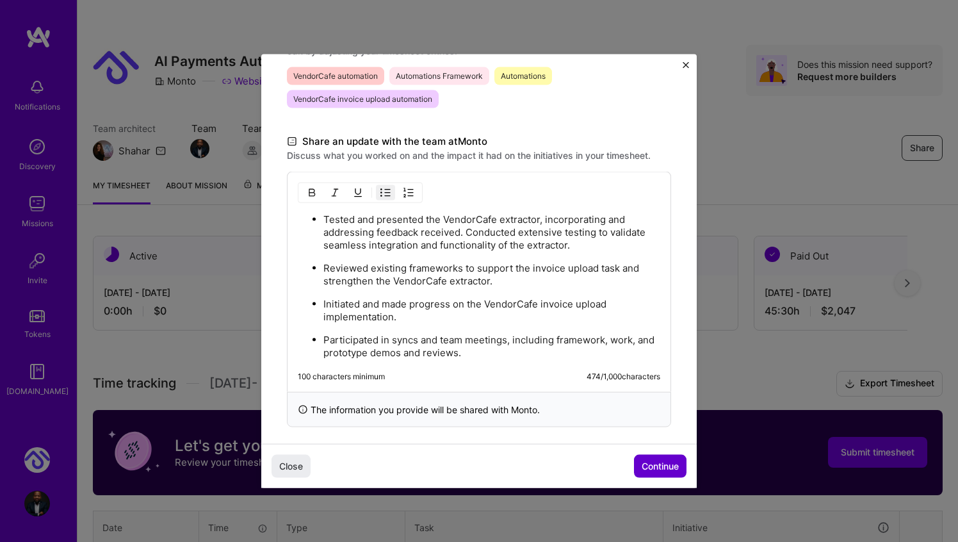
click at [659, 466] on span "Continue" at bounding box center [660, 465] width 37 height 13
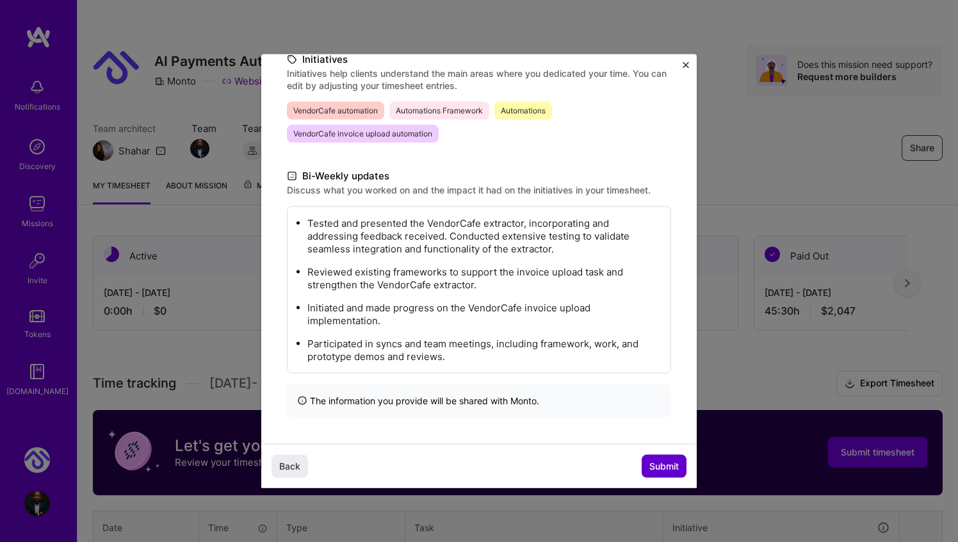
scroll to position [179, 0]
click at [659, 466] on span "Submit" at bounding box center [663, 465] width 29 height 13
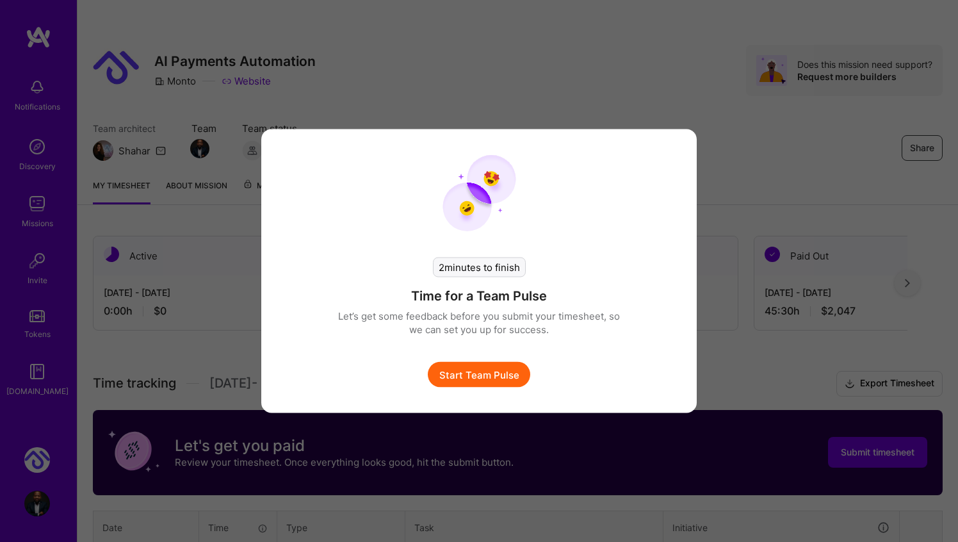
click at [483, 378] on button "Start Team Pulse" at bounding box center [479, 375] width 102 height 26
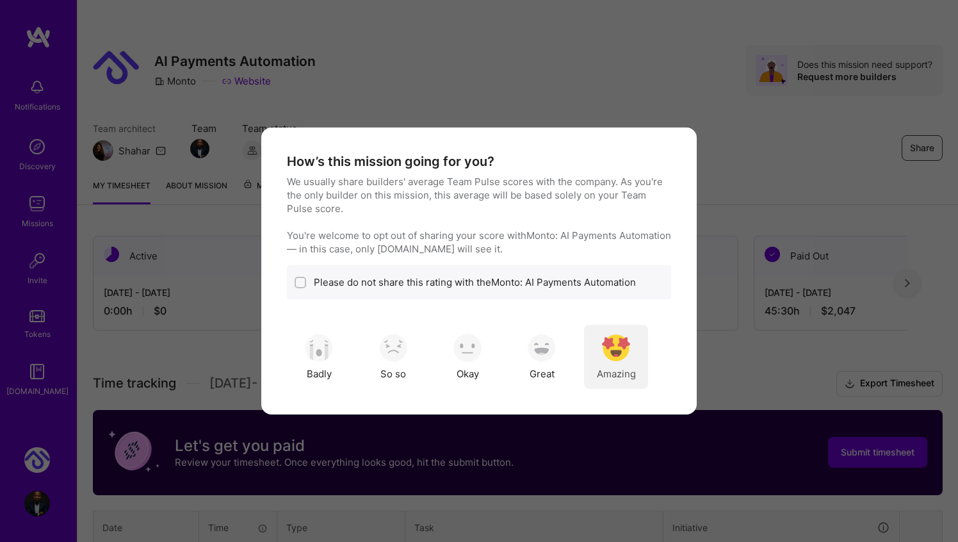
click at [615, 356] on img "modal" at bounding box center [616, 348] width 28 height 28
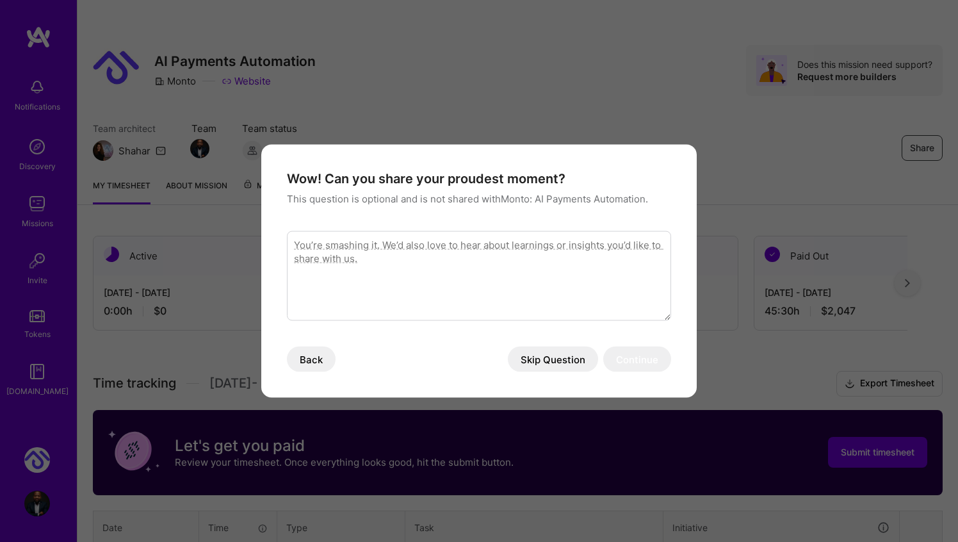
click at [571, 359] on button "Skip Question" at bounding box center [553, 359] width 90 height 26
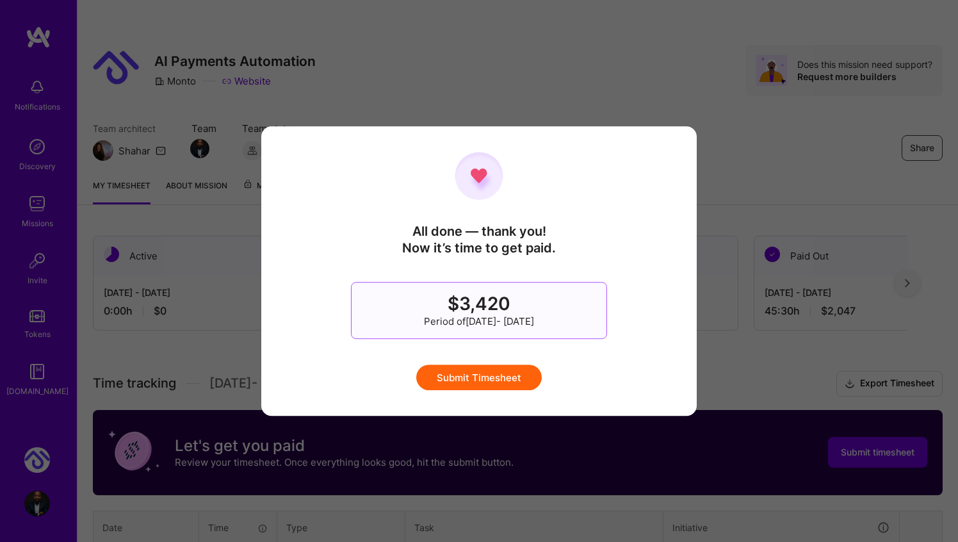
click at [517, 380] on button "Submit Timesheet" at bounding box center [479, 377] width 126 height 26
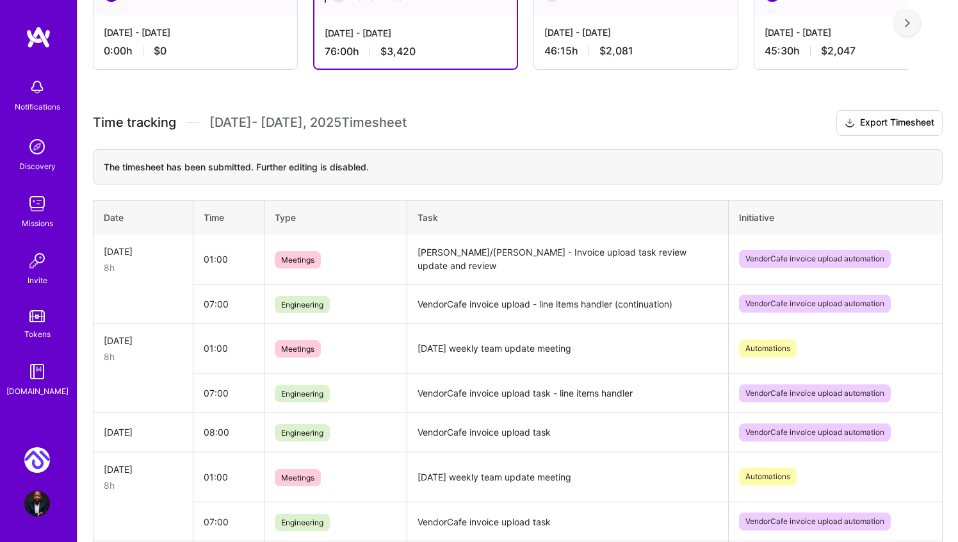
scroll to position [0, 0]
